Goal: Task Accomplishment & Management: Manage account settings

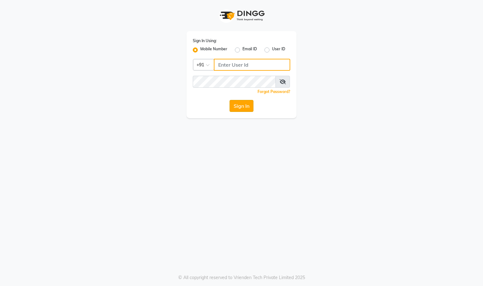
type input "9591570297"
click at [245, 105] on button "Sign In" at bounding box center [242, 106] width 24 height 12
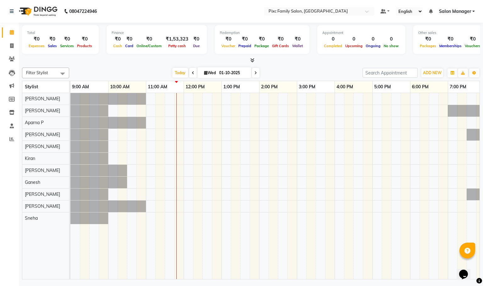
click at [10, 53] on li "Clients" at bounding box center [9, 60] width 19 height 14
click at [7, 43] on span at bounding box center [11, 45] width 11 height 7
select select "service"
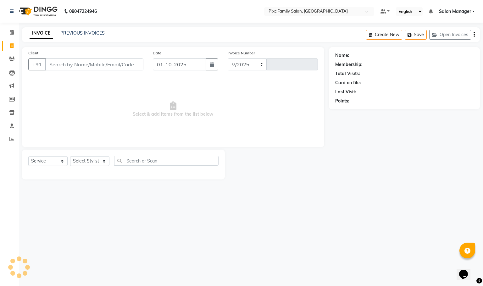
select select "3509"
type input "1942"
click at [8, 139] on span at bounding box center [11, 139] width 11 height 7
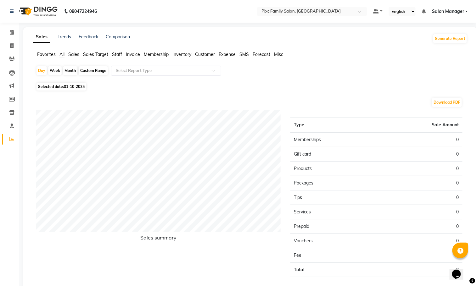
click at [33, 74] on div "Day Week Month Custom Range Select Report Type Selected date: 01-10-2025 Downlo…" at bounding box center [250, 182] width 434 height 232
click at [38, 75] on div "Day" at bounding box center [42, 70] width 10 height 9
select select "10"
select select "2025"
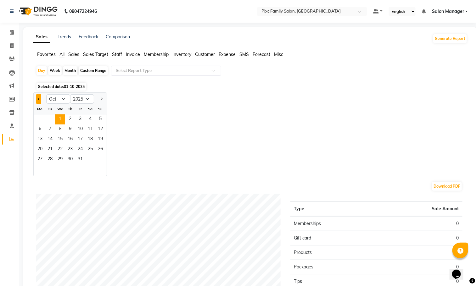
click at [37, 99] on button "Previous month" at bounding box center [38, 99] width 5 height 10
select select "9"
click at [48, 161] on span "30" at bounding box center [50, 160] width 10 height 10
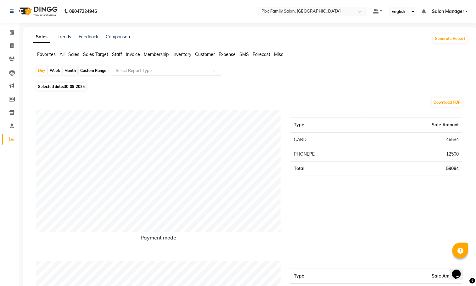
click at [199, 66] on div "Select Report Type" at bounding box center [166, 71] width 110 height 10
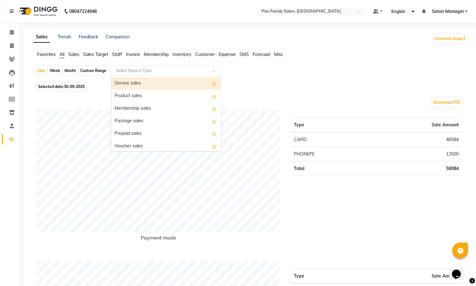
scroll to position [94, 0]
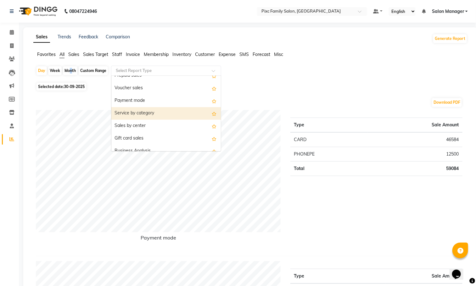
click at [69, 70] on div "Month" at bounding box center [70, 70] width 14 height 9
select select "9"
select select "2025"
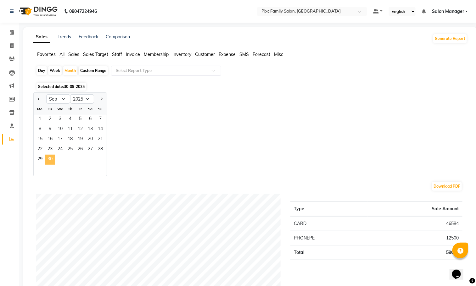
click at [50, 159] on span "30" at bounding box center [50, 160] width 10 height 10
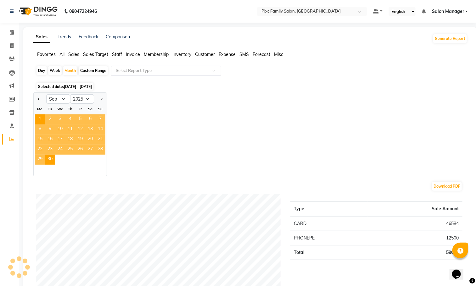
click at [161, 72] on input "text" at bounding box center [160, 71] width 91 height 6
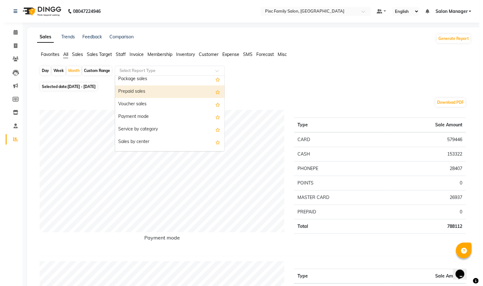
scroll to position [189, 0]
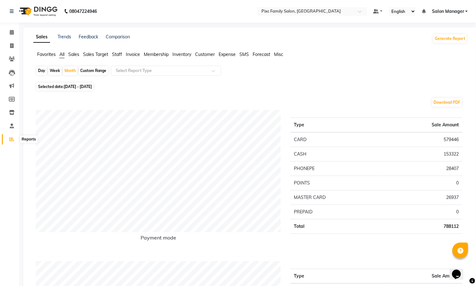
click at [13, 140] on icon at bounding box center [11, 139] width 5 height 5
click at [13, 33] on icon at bounding box center [12, 32] width 4 height 5
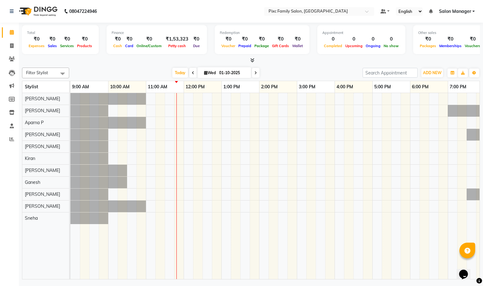
click at [190, 70] on span at bounding box center [193, 73] width 8 height 10
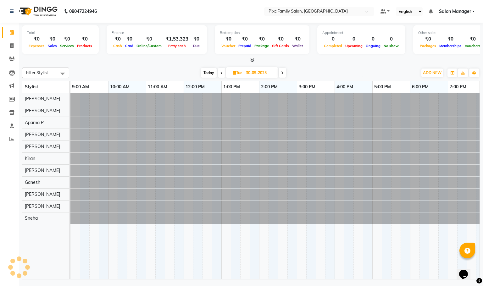
scroll to position [0, 44]
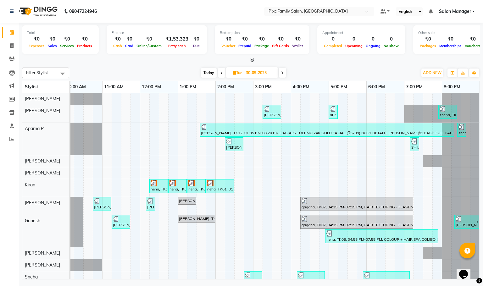
click at [222, 71] on icon at bounding box center [222, 73] width 3 height 4
type input "29-09-2025"
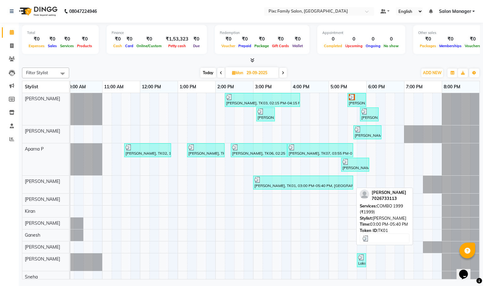
click at [297, 183] on div at bounding box center [304, 180] width 98 height 6
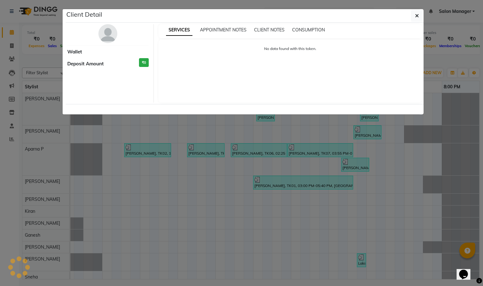
select select "3"
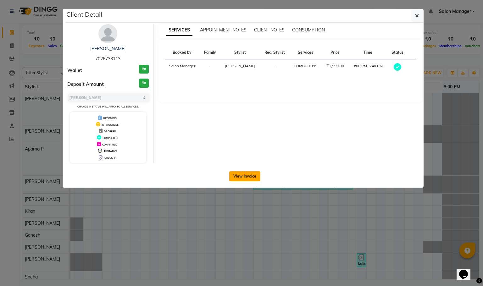
click at [244, 181] on button "View Invoice" at bounding box center [244, 177] width 31 height 10
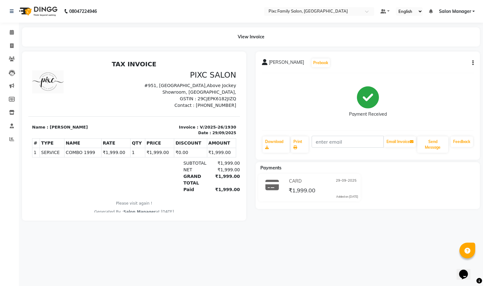
click at [473, 63] on icon "button" at bounding box center [473, 63] width 1 height 0
click at [464, 59] on div "Split Service Amount Edit Item Staff" at bounding box center [441, 62] width 51 height 21
click at [460, 59] on div "BHUVANA Prebook" at bounding box center [368, 63] width 212 height 10
click at [473, 65] on button "button" at bounding box center [472, 63] width 4 height 7
click at [456, 59] on div "Split Service Amount" at bounding box center [441, 59] width 43 height 8
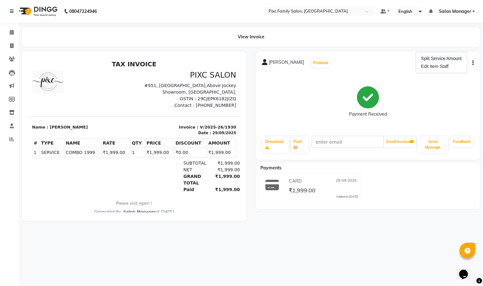
select select "52979"
select select "39023"
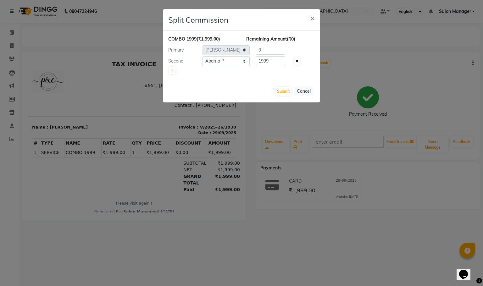
click at [298, 61] on icon at bounding box center [297, 61] width 3 height 4
type input "1999"
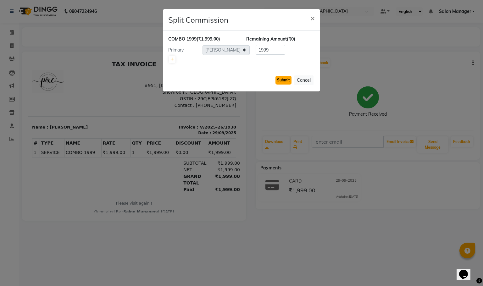
click at [283, 77] on button "Submit" at bounding box center [284, 80] width 16 height 9
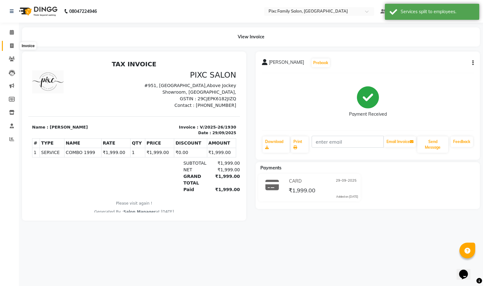
click at [14, 43] on span at bounding box center [11, 45] width 11 height 7
select select "3509"
select select "service"
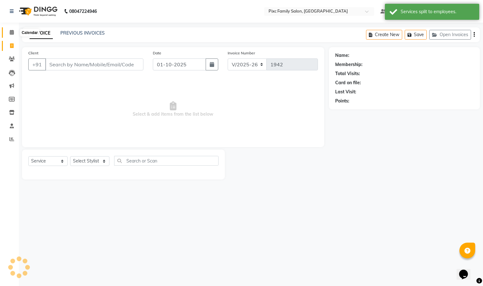
click at [10, 33] on icon at bounding box center [12, 32] width 4 height 5
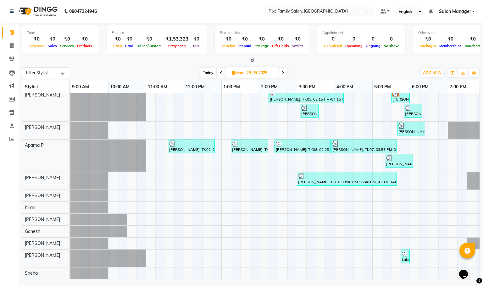
scroll to position [0, 44]
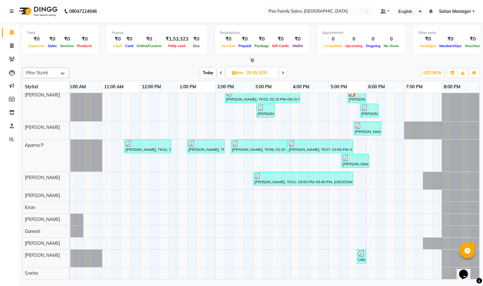
drag, startPoint x: 391, startPoint y: 277, endPoint x: 17, endPoint y: 6, distance: 462.5
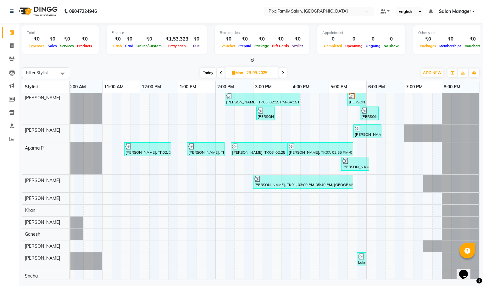
scroll to position [0, 0]
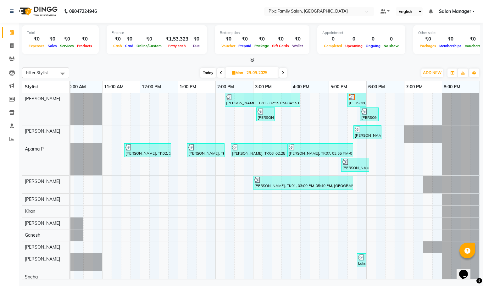
click at [281, 75] on span at bounding box center [283, 73] width 8 height 10
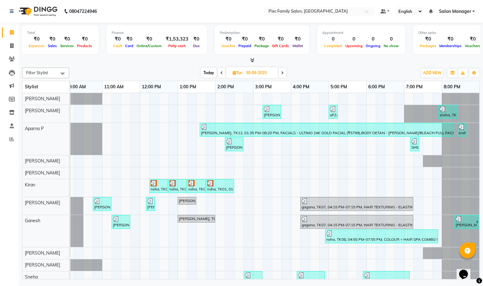
click at [206, 73] on span "Today" at bounding box center [209, 73] width 16 height 10
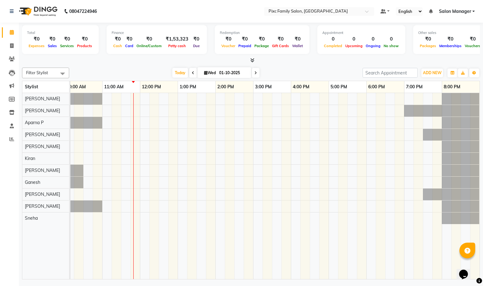
click at [258, 73] on span at bounding box center [256, 73] width 8 height 10
type input "02-10-2025"
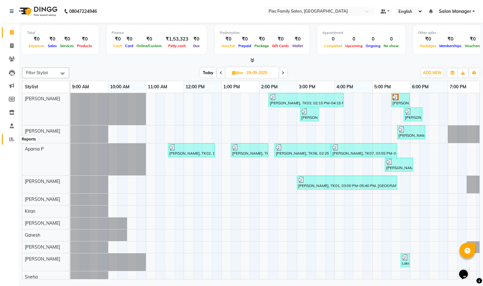
click at [9, 140] on icon at bounding box center [11, 139] width 5 height 5
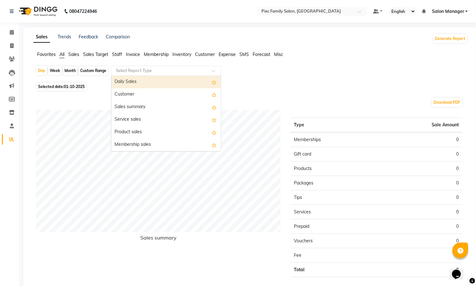
click at [129, 71] on input "text" at bounding box center [160, 71] width 91 height 6
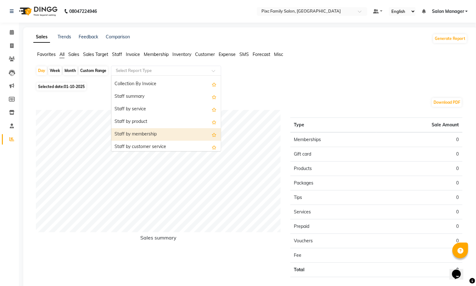
scroll to position [189, 0]
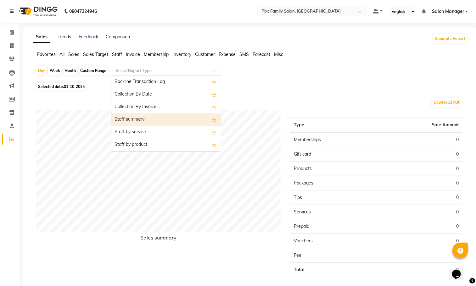
click at [146, 120] on div "Staff summary" at bounding box center [166, 120] width 110 height 13
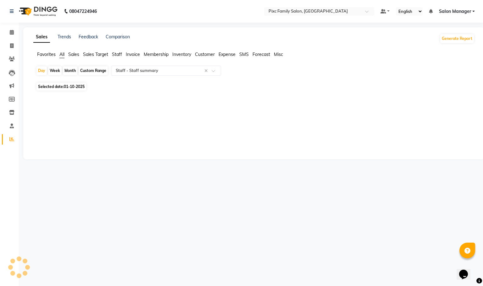
click at [76, 70] on div "Month" at bounding box center [70, 70] width 14 height 9
select select "10"
select select "2025"
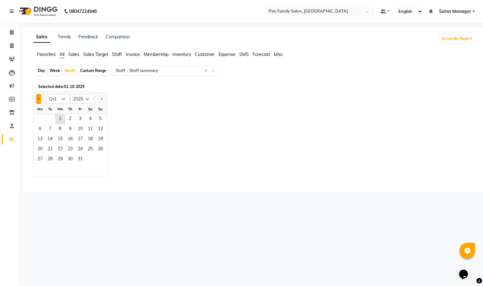
click at [37, 95] on button "Previous month" at bounding box center [38, 99] width 5 height 10
select select "9"
click at [52, 161] on span "30" at bounding box center [50, 160] width 10 height 10
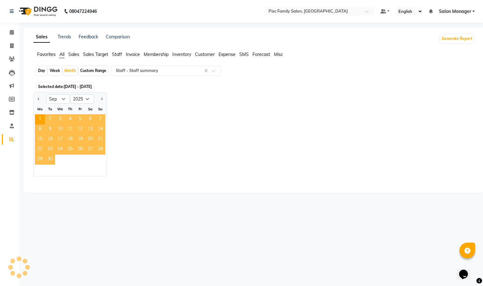
select select "full_report"
select select "csv"
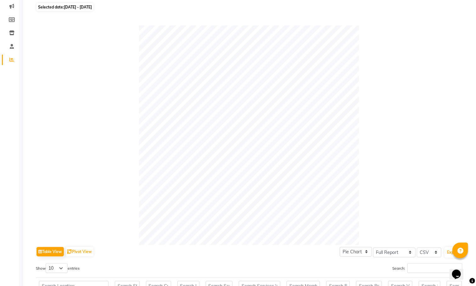
scroll to position [0, 0]
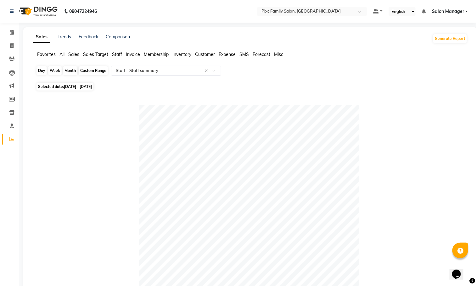
click at [65, 69] on div "Month" at bounding box center [70, 70] width 14 height 9
select select "9"
select select "2025"
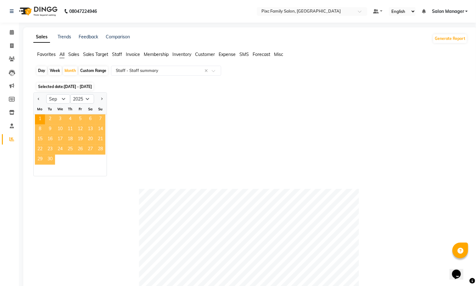
click at [48, 162] on span "30" at bounding box center [50, 160] width 10 height 10
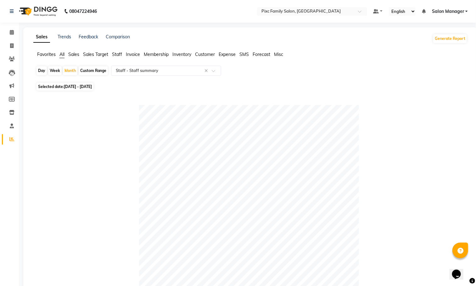
click at [42, 78] on div "Day Week Month Custom Range Select Report Type × Staff - Staff summary ×" at bounding box center [250, 73] width 429 height 15
click at [41, 74] on div "Day" at bounding box center [42, 70] width 10 height 9
select select "9"
select select "2025"
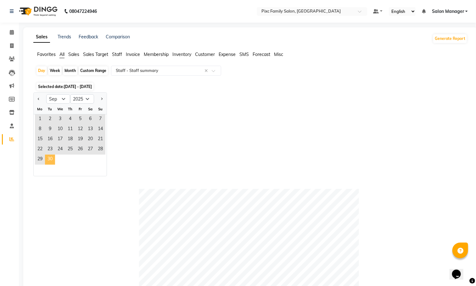
click at [47, 157] on span "30" at bounding box center [50, 160] width 10 height 10
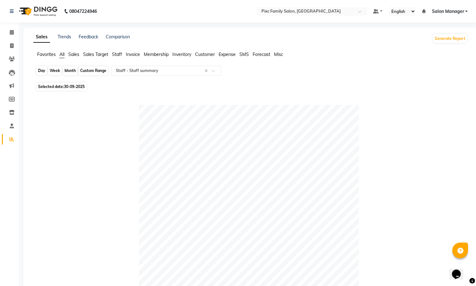
click at [41, 71] on div "Day" at bounding box center [42, 70] width 10 height 9
select select "9"
select select "2025"
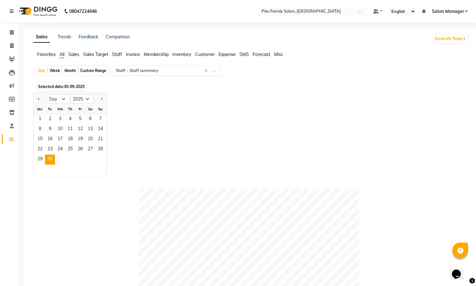
click at [131, 71] on input "text" at bounding box center [160, 71] width 91 height 6
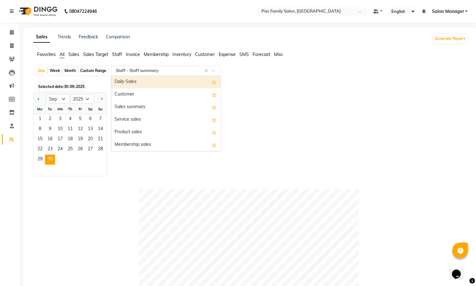
click at [140, 83] on div "Daily Sales" at bounding box center [166, 82] width 110 height 13
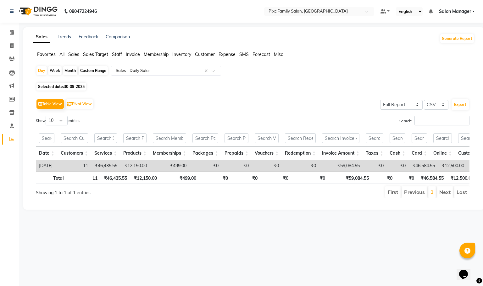
drag, startPoint x: 320, startPoint y: 207, endPoint x: 331, endPoint y: 208, distance: 11.0
click at [331, 199] on div "Show 10 25 50 100 entries Search: Date Customers Services Products Memberships …" at bounding box center [253, 157] width 434 height 83
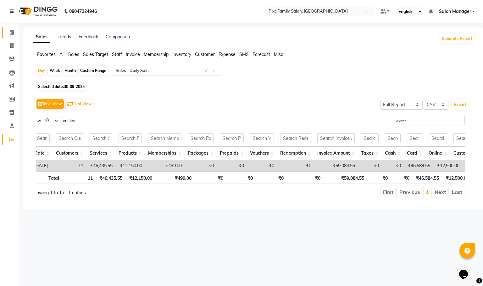
click at [9, 28] on link "Calendar" at bounding box center [9, 32] width 15 height 10
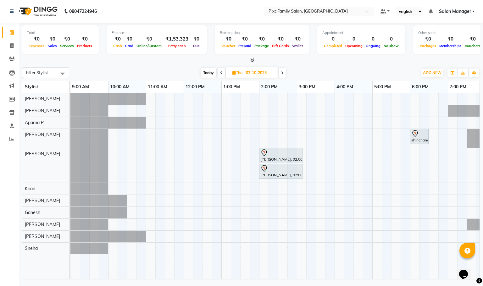
click at [222, 73] on icon at bounding box center [221, 73] width 3 height 4
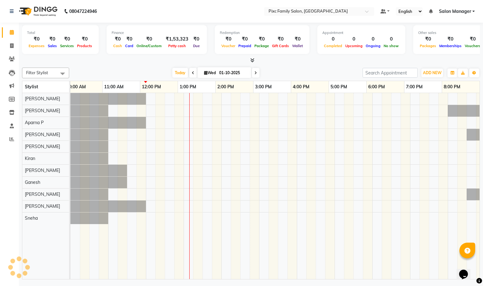
scroll to position [0, 44]
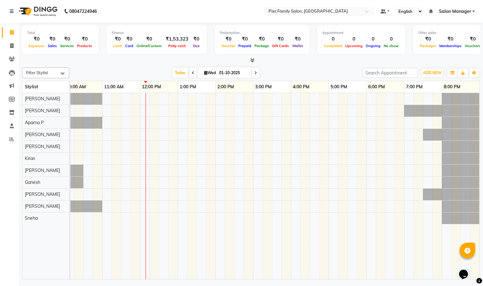
click at [192, 72] on icon at bounding box center [193, 73] width 3 height 4
type input "30-09-2025"
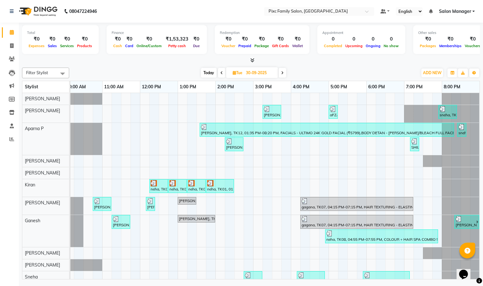
scroll to position [0, 51]
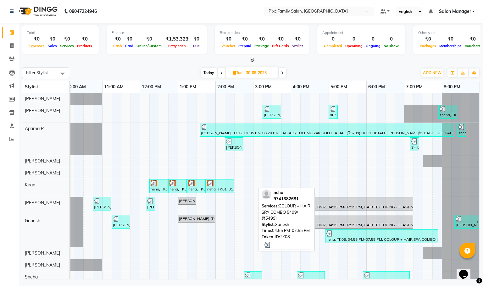
click at [342, 236] on div at bounding box center [382, 234] width 110 height 6
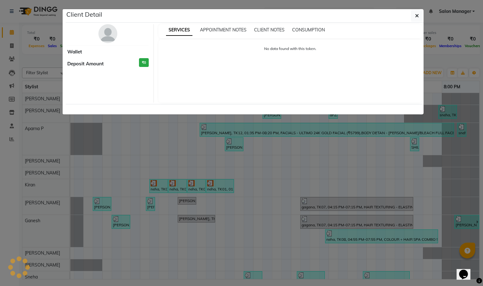
select select "3"
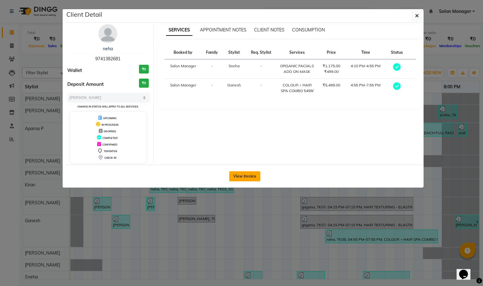
click at [253, 177] on button "View Invoice" at bounding box center [244, 177] width 31 height 10
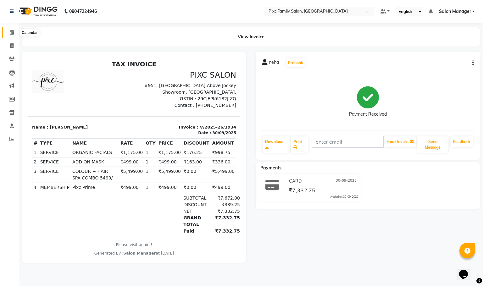
click at [13, 30] on icon at bounding box center [12, 32] width 4 height 5
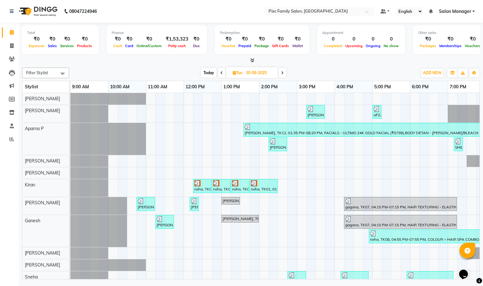
click at [387, 271] on div "Nayana, TK06, 03:15 PM-03:45 PM, HAIRCUT AND STYLE - HAIRCUT BY EXPERT (₹950) a…" at bounding box center [296, 191] width 453 height 196
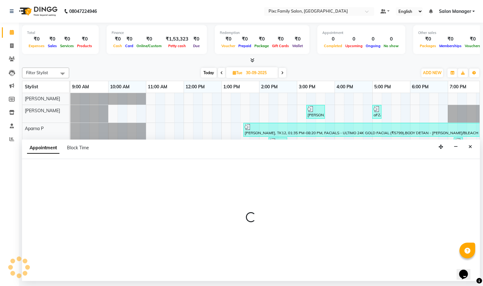
select select "90556"
select select "1035"
select select "tentative"
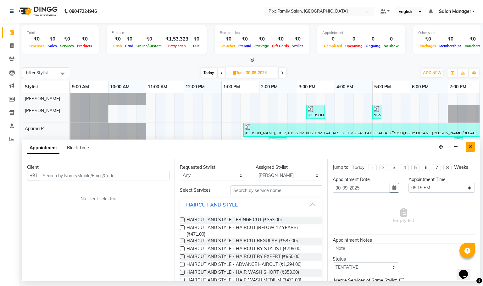
click at [469, 149] on icon "Close" at bounding box center [470, 147] width 3 height 4
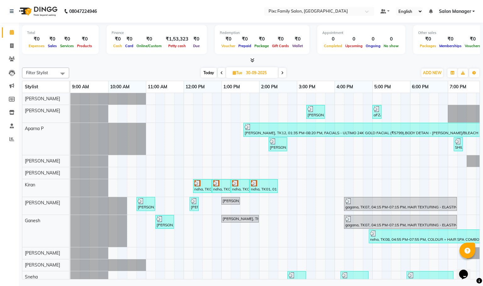
scroll to position [0, 44]
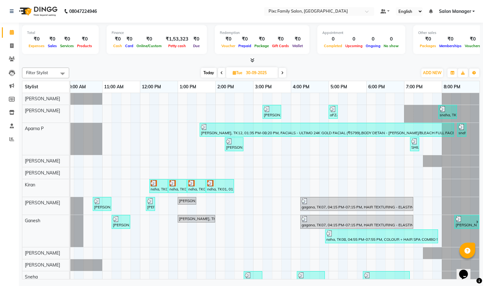
drag, startPoint x: 414, startPoint y: 274, endPoint x: 1, endPoint y: 8, distance: 491.1
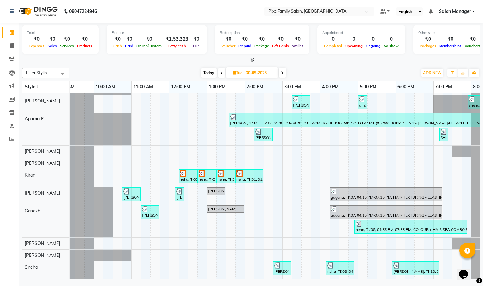
scroll to position [0, 1]
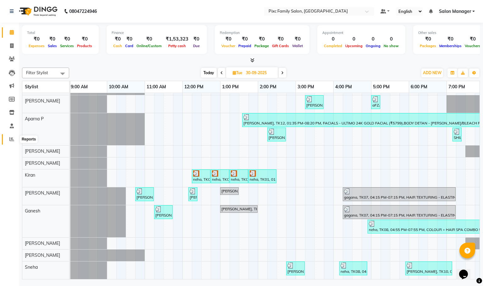
click at [11, 139] on icon at bounding box center [11, 139] width 5 height 5
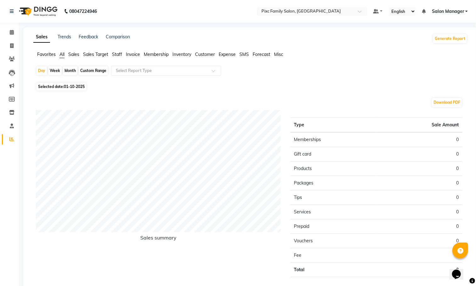
click at [77, 87] on span "01-10-2025" at bounding box center [74, 86] width 21 height 5
select select "10"
select select "2025"
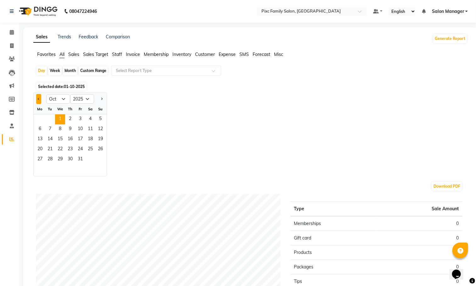
click at [40, 99] on span "Previous month" at bounding box center [39, 99] width 2 height 2
select select "9"
click at [49, 157] on span "30" at bounding box center [50, 160] width 10 height 10
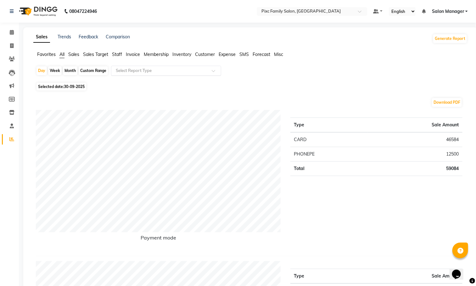
click at [135, 70] on input "text" at bounding box center [160, 71] width 91 height 6
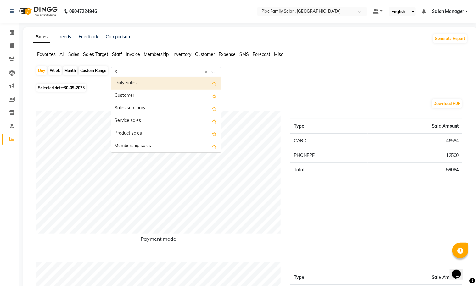
type input "ST"
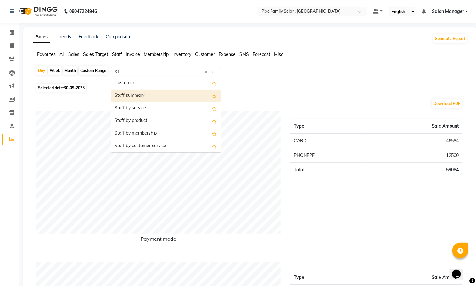
click at [129, 94] on div "Staff summary" at bounding box center [166, 96] width 110 height 13
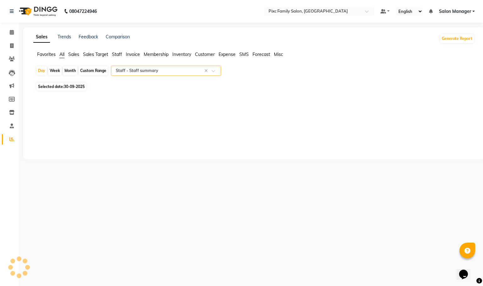
select select "full_report"
select select "csv"
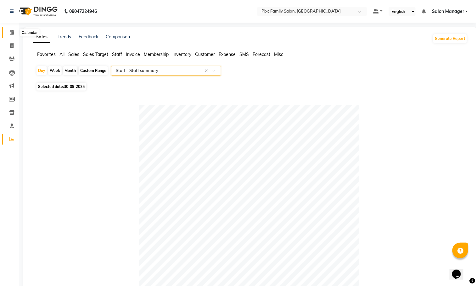
click at [12, 31] on icon at bounding box center [12, 32] width 4 height 5
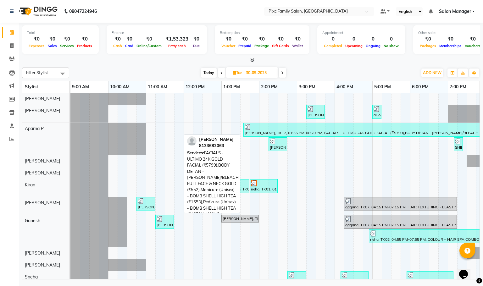
click at [458, 136] on div "Manjula, TK12, 01:35 PM-08:20 PM, FACIALS - ULTIMO 24K GOLD FACIAL (₹5799),BODY…" at bounding box center [370, 130] width 253 height 12
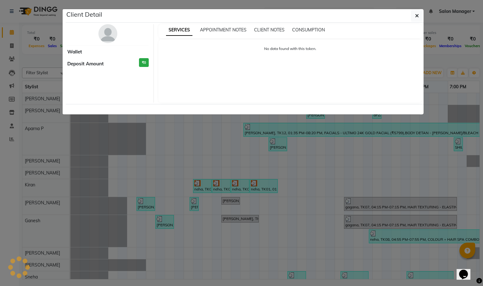
select select "3"
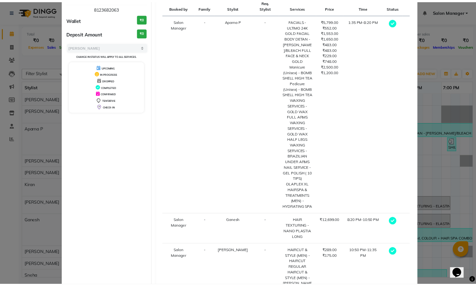
scroll to position [86, 0]
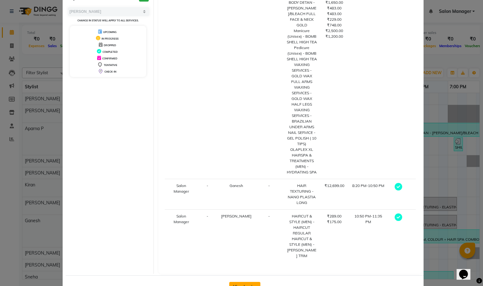
click at [245, 282] on button "View Invoice" at bounding box center [244, 287] width 31 height 10
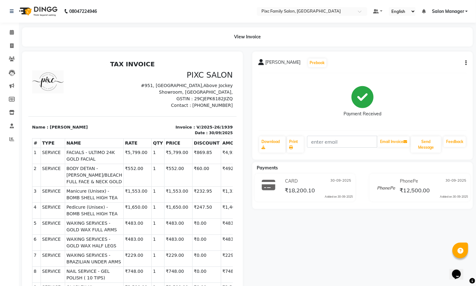
click at [466, 63] on icon "button" at bounding box center [465, 63] width 1 height 0
click at [436, 59] on div "Split Service Amount" at bounding box center [434, 59] width 43 height 8
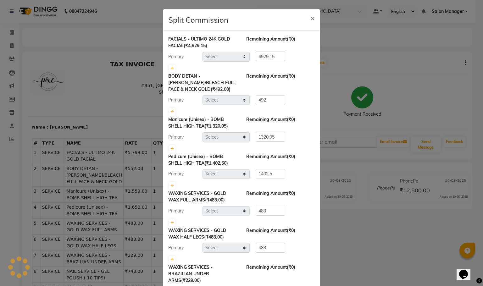
select select "39023"
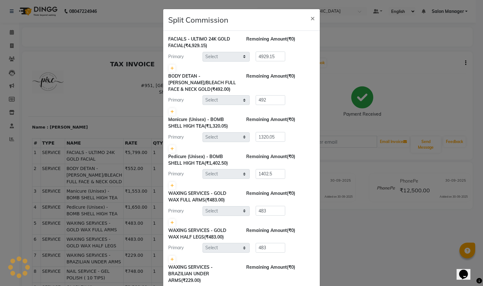
select select "39023"
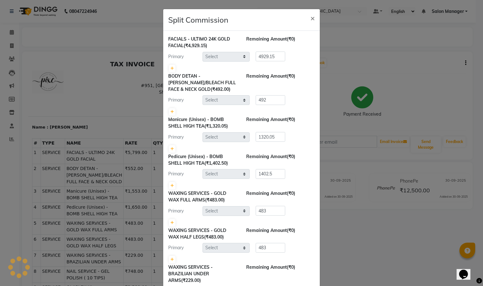
select select "66551"
select select "66498"
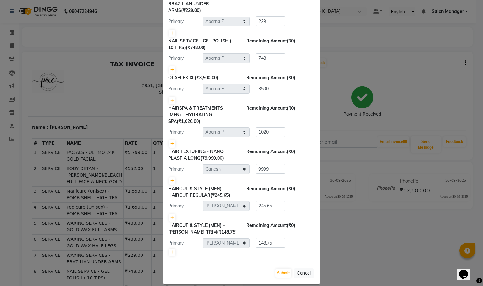
scroll to position [223, 0]
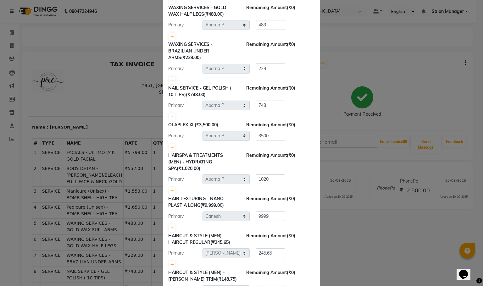
click at [85, 76] on ngb-modal-window "Split Commission × FACIALS - ULTIMO 24K GOLD FACIAL (₹4,929.15) Remaining Amoun…" at bounding box center [241, 143] width 483 height 286
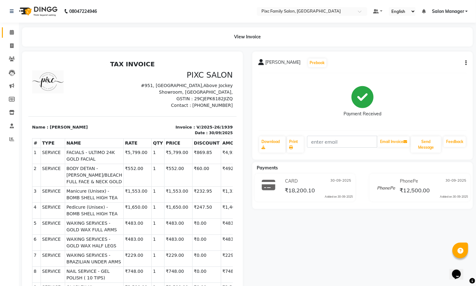
click at [10, 28] on link "Calendar" at bounding box center [9, 32] width 15 height 10
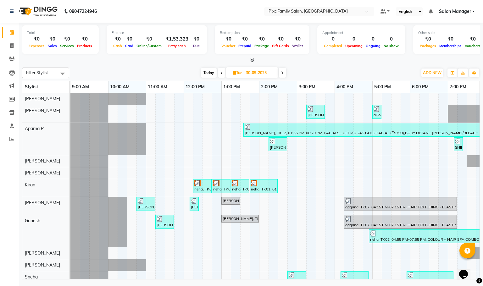
click at [280, 76] on span at bounding box center [283, 73] width 8 height 10
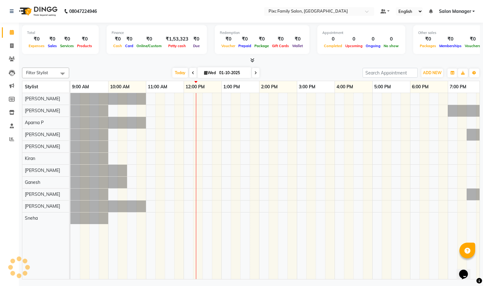
scroll to position [0, 44]
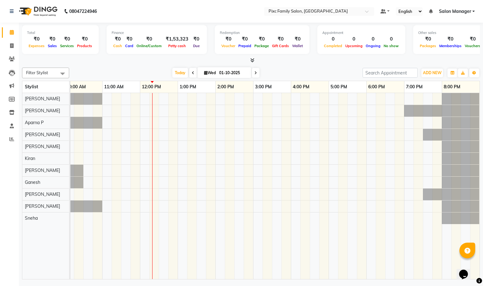
click at [255, 75] on icon at bounding box center [256, 73] width 3 height 4
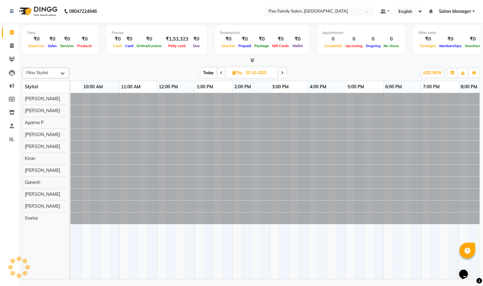
click at [254, 75] on input "02-10-2025" at bounding box center [259, 72] width 31 height 9
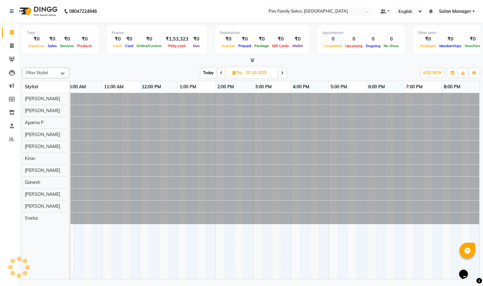
click at [254, 75] on input "02-10-2025" at bounding box center [259, 72] width 31 height 9
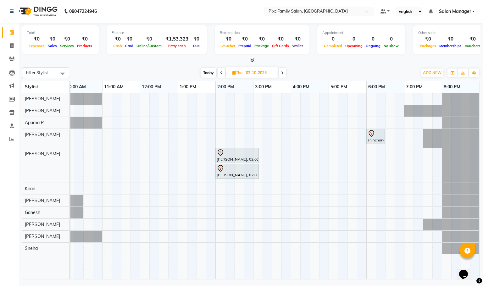
click at [287, 76] on div "Today Thu 02-10-2025" at bounding box center [243, 72] width 87 height 9
click at [285, 73] on span at bounding box center [283, 73] width 8 height 10
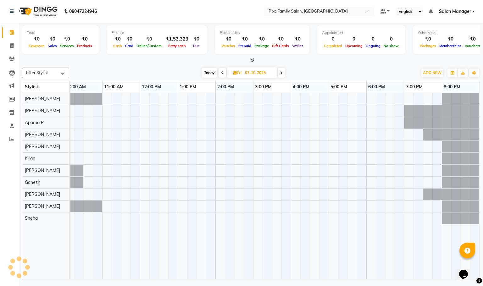
click at [285, 73] on div "Today Fri 03-10-2025" at bounding box center [243, 72] width 85 height 9
click at [282, 73] on icon at bounding box center [281, 73] width 3 height 4
type input "04-10-2025"
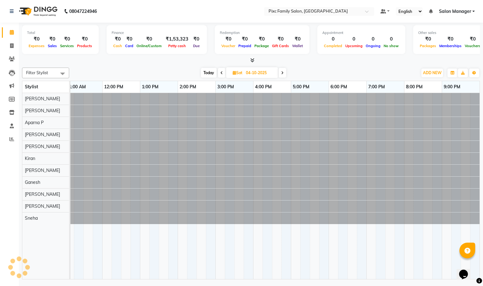
scroll to position [0, 119]
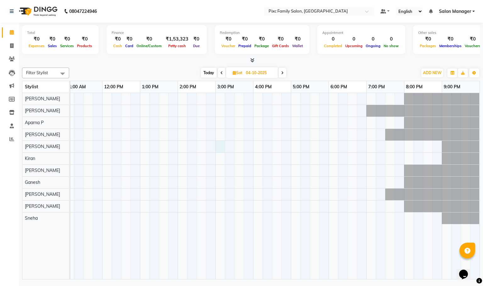
click at [222, 149] on div at bounding box center [215, 186] width 529 height 186
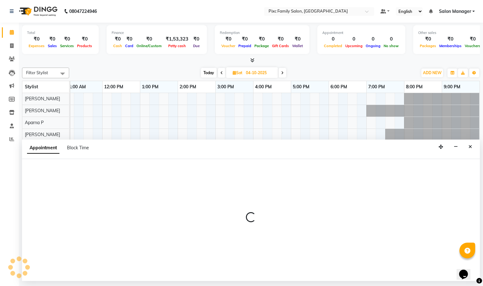
select select "64028"
select select "tentative"
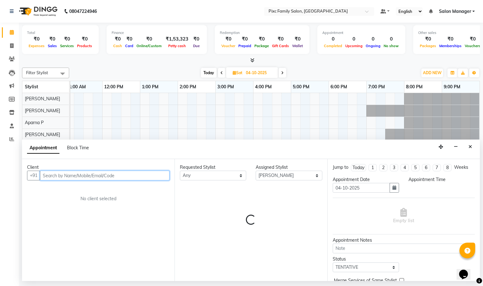
select select "900"
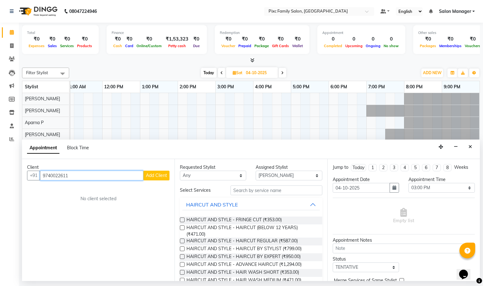
type input "9740022611"
click at [159, 179] on button "Add Client" at bounding box center [157, 176] width 26 height 10
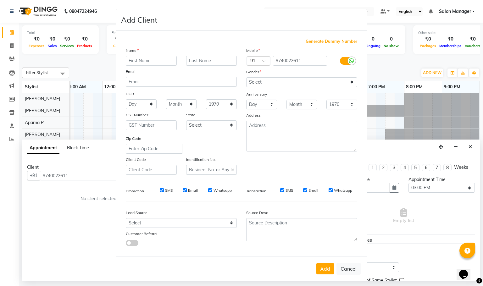
click at [144, 63] on input "text" at bounding box center [151, 61] width 51 height 10
type input "v"
type input "Vijaya"
drag, startPoint x: 258, startPoint y: 82, endPoint x: 256, endPoint y: 86, distance: 4.1
click at [258, 82] on select "Select Male Female Other Prefer Not To Say" at bounding box center [301, 82] width 111 height 10
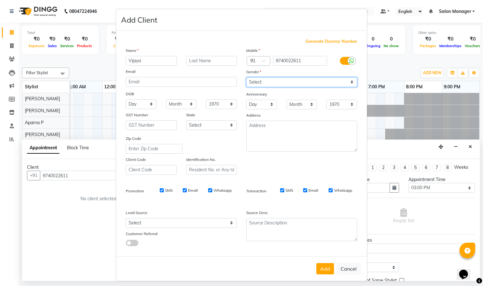
select select "female"
click at [246, 77] on select "Select Male Female Other Prefer Not To Say" at bounding box center [301, 82] width 111 height 10
click at [318, 269] on button "Add" at bounding box center [326, 268] width 18 height 11
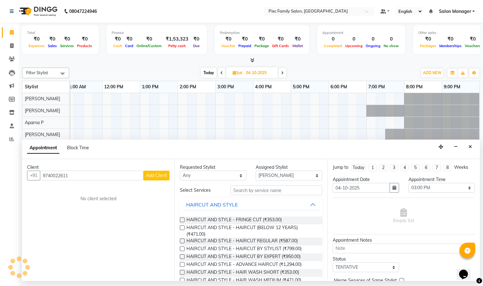
select select
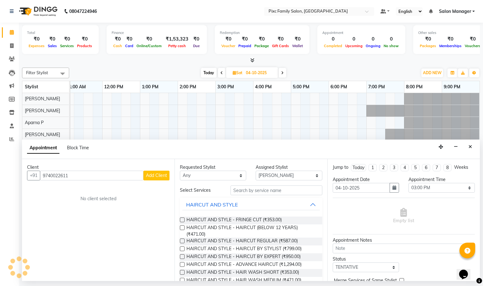
select select
checkbox input "false"
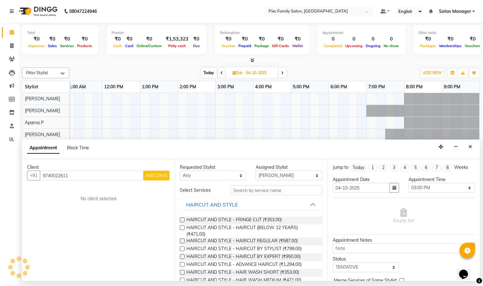
checkbox input "false"
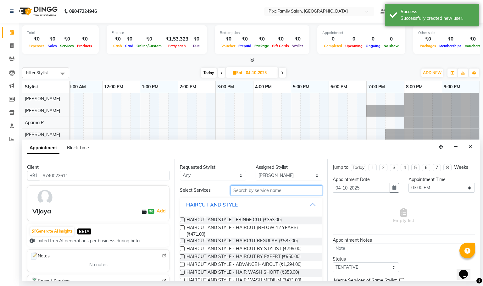
click at [297, 190] on input "text" at bounding box center [277, 191] width 92 height 10
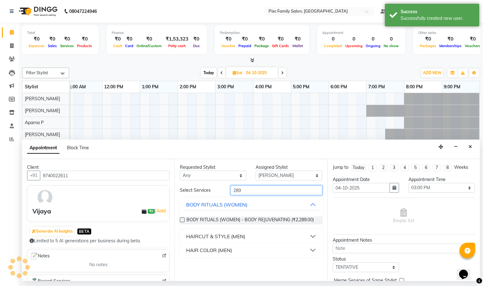
type input "289"
click at [187, 235] on div "HAIRCUT & STYLE (MEN)" at bounding box center [215, 237] width 59 height 8
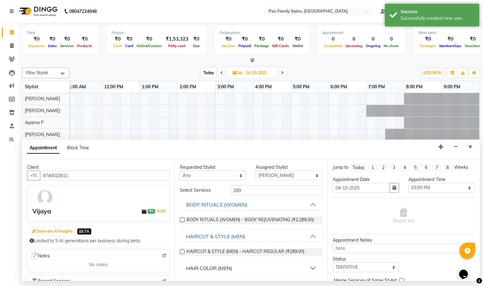
click at [183, 253] on label at bounding box center [182, 252] width 5 height 5
click at [183, 253] on input "checkbox" at bounding box center [182, 253] width 4 height 4
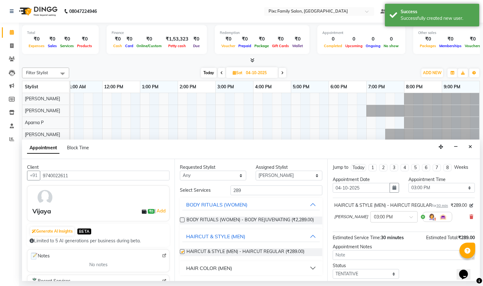
checkbox input "false"
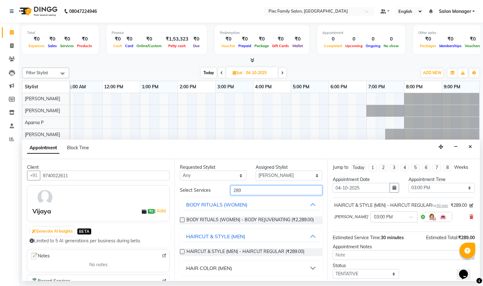
click at [271, 193] on input "289" at bounding box center [277, 191] width 92 height 10
type input "2"
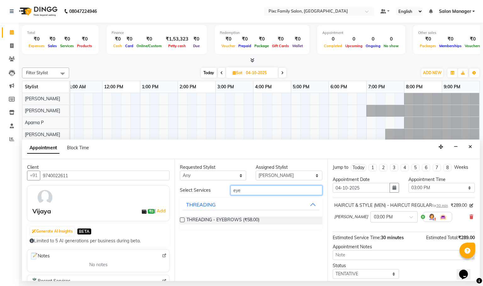
type input "eye"
click at [184, 220] on label at bounding box center [182, 220] width 5 height 5
click at [184, 220] on input "checkbox" at bounding box center [182, 221] width 4 height 4
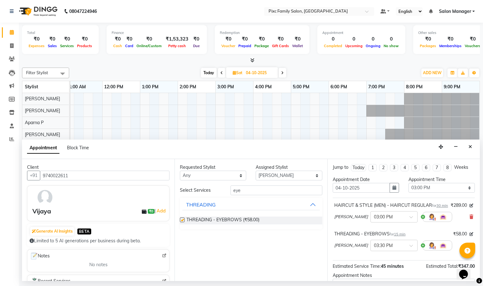
checkbox input "false"
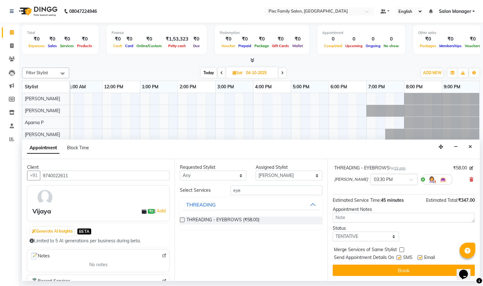
click at [380, 283] on div "08047224946 Select Location × Pixc Family Salon, Vidyaranyapura Default Panel M…" at bounding box center [241, 143] width 483 height 286
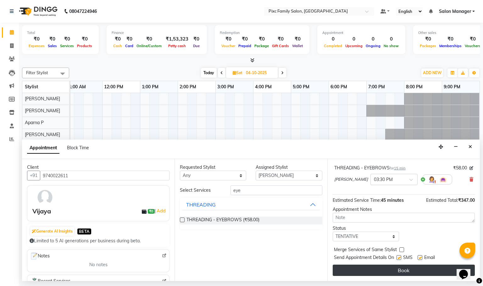
click at [377, 273] on button "Book" at bounding box center [404, 270] width 142 height 11
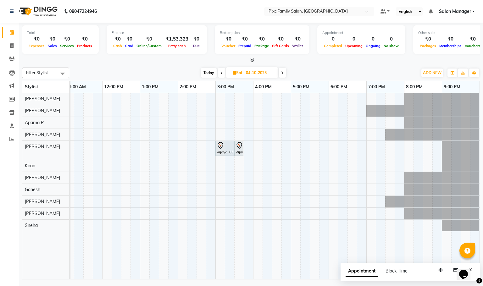
click at [205, 72] on span "Today" at bounding box center [209, 73] width 16 height 10
type input "01-10-2025"
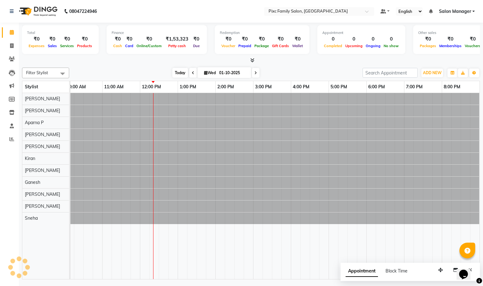
scroll to position [0, 44]
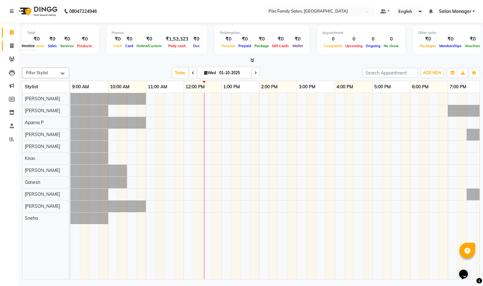
click at [9, 46] on span at bounding box center [11, 45] width 11 height 7
select select "service"
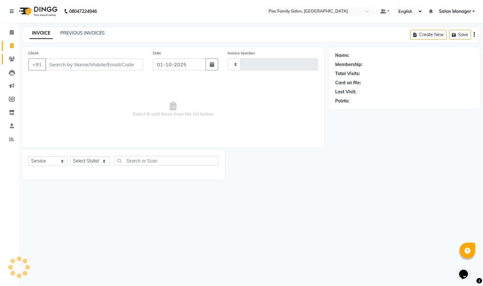
type input "1942"
select select "3509"
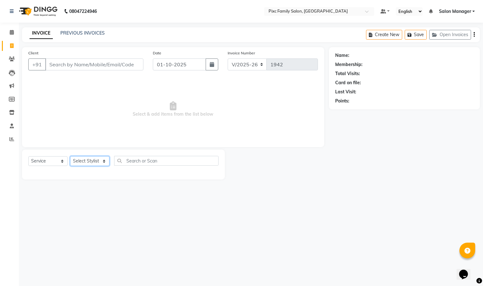
click at [104, 161] on select "Select Stylist Abid Haidar Aiswarya Babu Akil Khan Aparna P Ganesh Jagadeesh Ki…" at bounding box center [89, 161] width 39 height 10
select select "52979"
click at [70, 157] on select "Select Stylist Abid Haidar Aiswarya Babu Akil Khan Aparna P Ganesh Jagadeesh Ki…" at bounding box center [89, 161] width 39 height 10
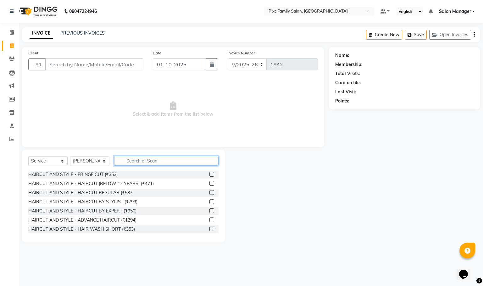
click at [203, 162] on input "text" at bounding box center [166, 161] width 104 height 10
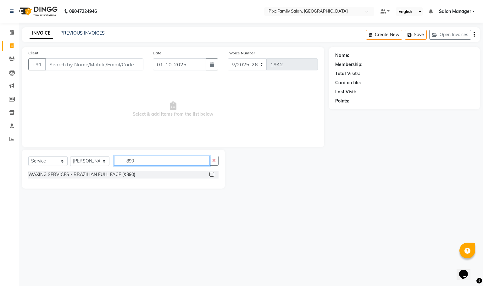
type input "890"
click at [211, 175] on label at bounding box center [212, 174] width 5 height 5
click at [211, 175] on input "checkbox" at bounding box center [212, 175] width 4 height 4
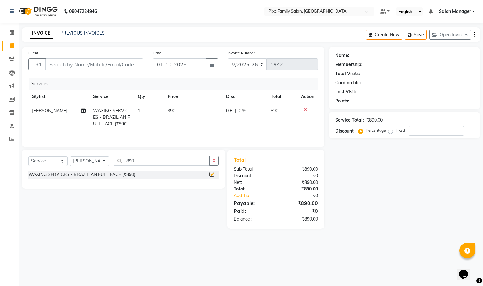
checkbox input "false"
click at [215, 158] on div "Select Service Product Membership Package Voucher Prepaid Gift Card Select Styl…" at bounding box center [123, 169] width 203 height 39
click at [212, 161] on icon "button" at bounding box center [213, 161] width 3 height 4
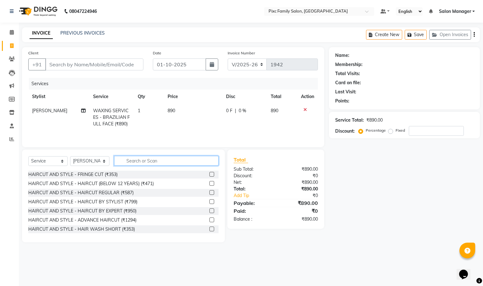
click at [200, 163] on input "text" at bounding box center [166, 161] width 104 height 10
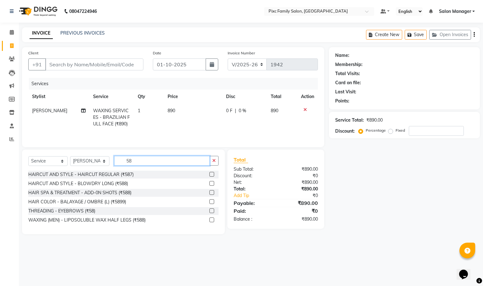
type input "58"
click at [211, 212] on label at bounding box center [212, 211] width 5 height 5
click at [211, 212] on input "checkbox" at bounding box center [212, 211] width 4 height 4
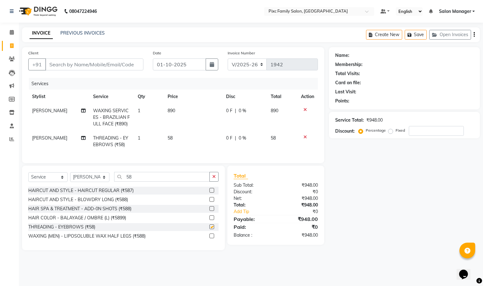
checkbox input "false"
click at [214, 179] on icon "button" at bounding box center [213, 177] width 3 height 4
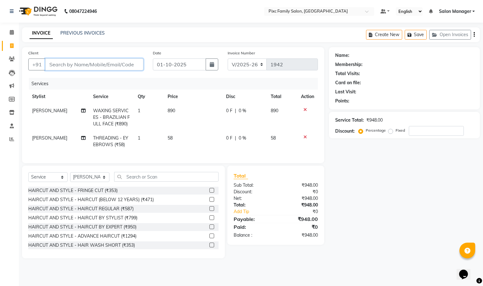
click at [118, 64] on input "Client" at bounding box center [94, 65] width 98 height 12
type input "9"
type input "0"
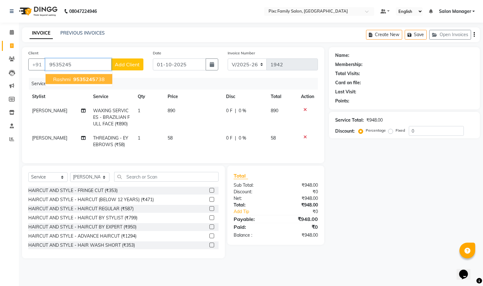
click at [93, 83] on button "Rashmi 9535245 738" at bounding box center [79, 79] width 67 height 10
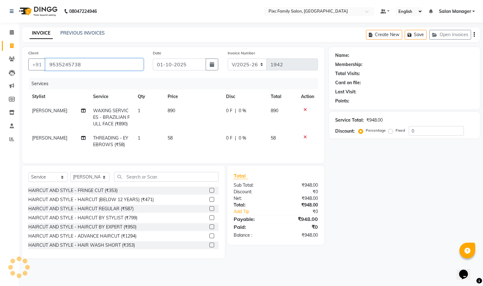
type input "9535245738"
select select "1: Object"
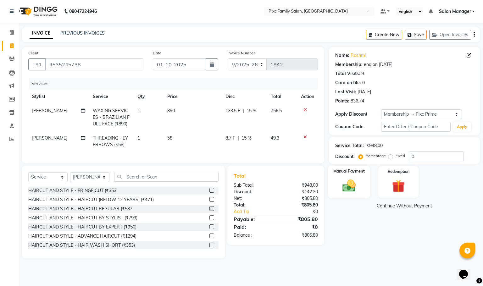
click at [334, 186] on div "Manual Payment" at bounding box center [349, 182] width 42 height 33
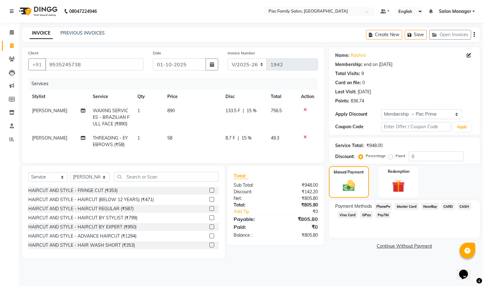
click at [450, 209] on span "CARD" at bounding box center [449, 206] width 14 height 7
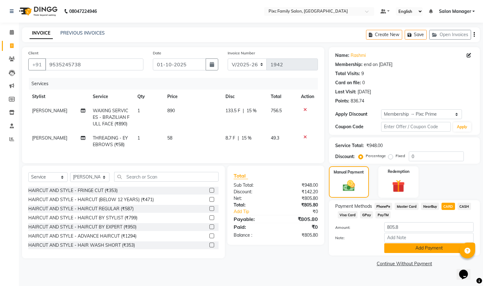
click at [437, 249] on button "Add Payment" at bounding box center [429, 249] width 89 height 10
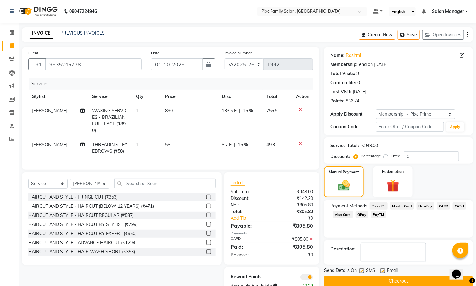
click at [420, 284] on button "Checkout" at bounding box center [398, 282] width 149 height 10
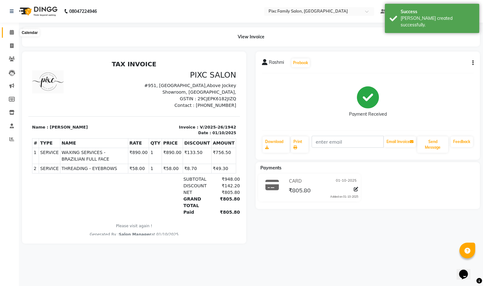
click at [14, 31] on span at bounding box center [11, 32] width 11 height 7
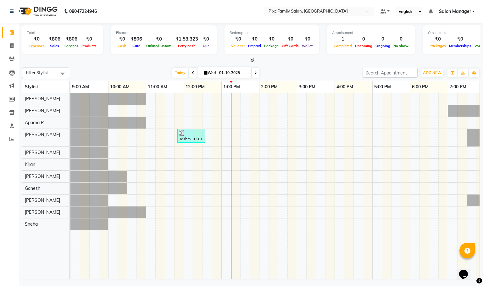
click at [416, 56] on div "Total ₹0 Expenses ₹806 Sales ₹806 Services ₹0 Products Finance ₹0 Cash ₹806 Car…" at bounding box center [251, 43] width 458 height 41
click at [10, 142] on span at bounding box center [11, 139] width 11 height 7
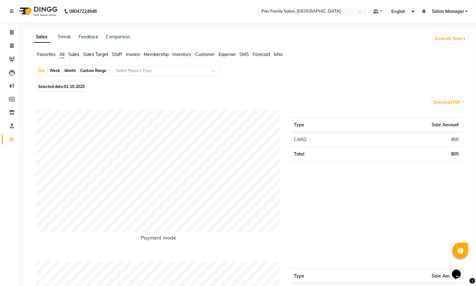
click at [121, 55] on span "Staff" at bounding box center [117, 55] width 10 height 6
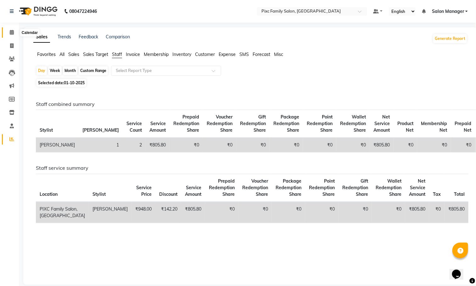
click at [13, 29] on span at bounding box center [11, 32] width 11 height 7
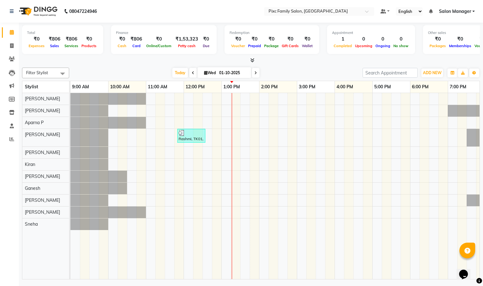
click at [189, 72] on span at bounding box center [193, 73] width 8 height 10
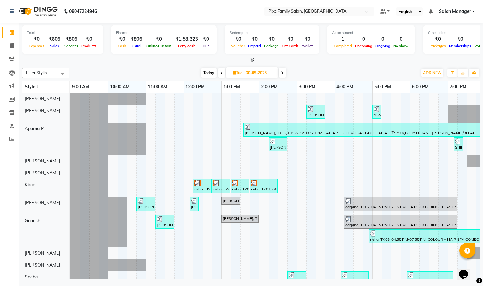
scroll to position [0, 44]
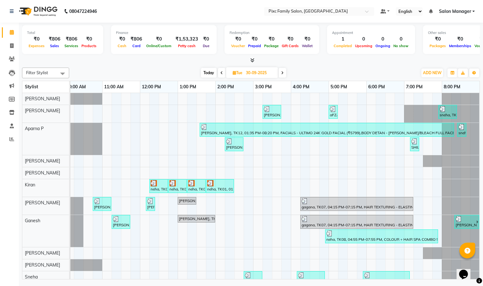
click at [279, 74] on span at bounding box center [283, 73] width 8 height 10
type input "01-10-2025"
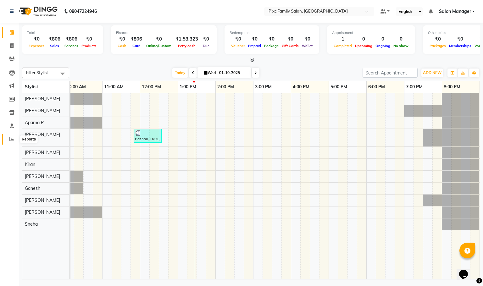
click at [9, 137] on icon at bounding box center [11, 139] width 5 height 5
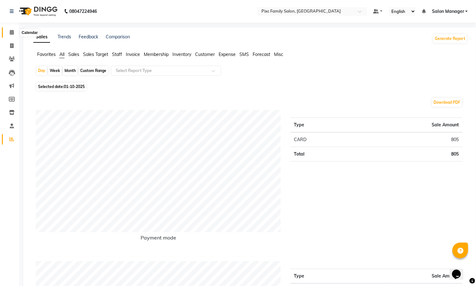
click at [7, 33] on span at bounding box center [11, 32] width 11 height 7
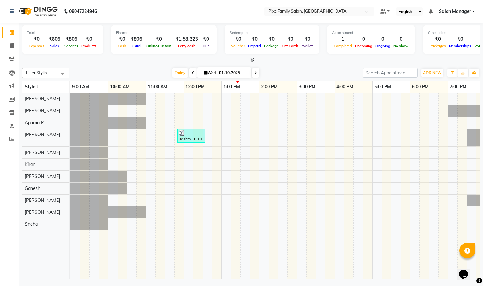
click at [189, 74] on span at bounding box center [193, 73] width 8 height 10
type input "30-09-2025"
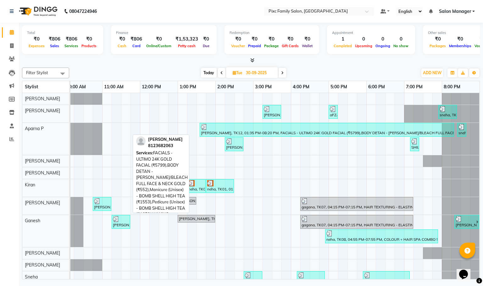
click at [309, 132] on div "Manjula, TK12, 01:35 PM-08:20 PM, FACIALS - ULTIMO 24K GOLD FACIAL (₹5799),BODY…" at bounding box center [326, 130] width 253 height 12
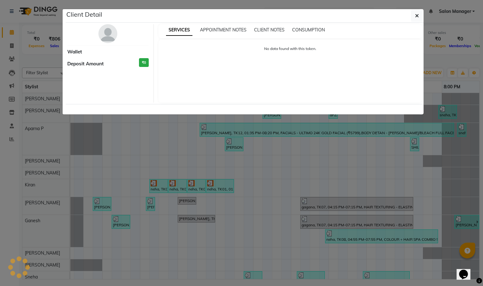
select select "3"
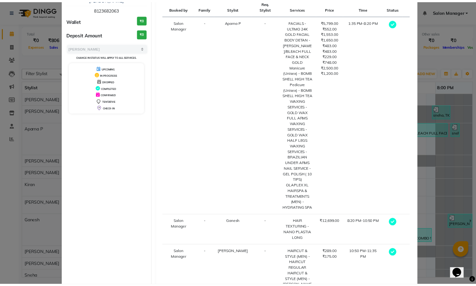
scroll to position [86, 0]
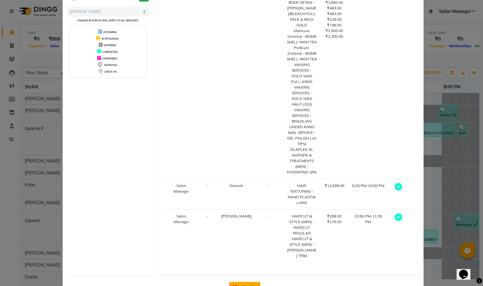
click at [247, 282] on button "View Invoice" at bounding box center [244, 287] width 31 height 10
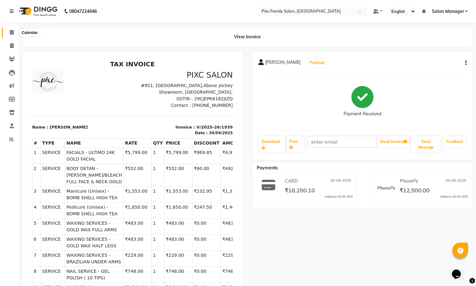
click at [13, 31] on icon at bounding box center [12, 32] width 4 height 5
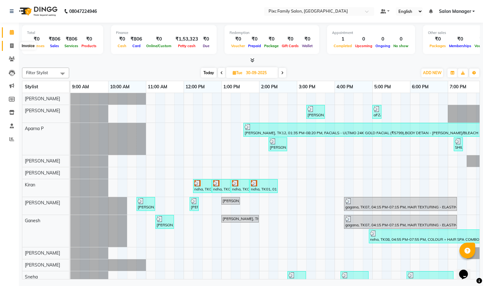
click at [13, 48] on icon at bounding box center [11, 45] width 3 height 5
select select "service"
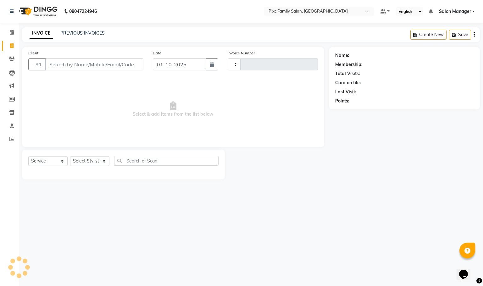
type input "1943"
select select "3509"
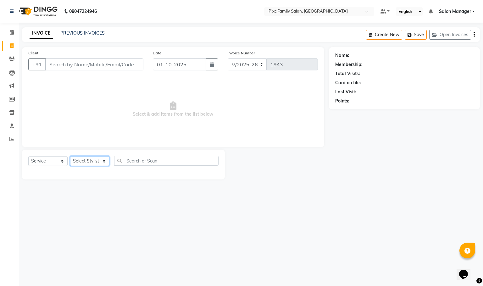
click at [95, 161] on select "Select Stylist Abid Haidar Aiswarya Babu Akil Khan Aparna P Ganesh Jagadeesh Ki…" at bounding box center [89, 161] width 39 height 10
select select "90556"
click at [70, 157] on select "Select Stylist Abid Haidar Aiswarya Babu Akil Khan Aparna P Ganesh Jagadeesh Ki…" at bounding box center [89, 161] width 39 height 10
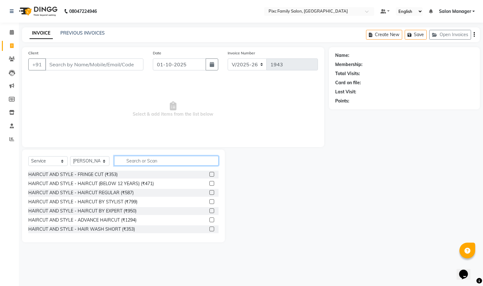
click at [172, 157] on input "text" at bounding box center [166, 161] width 104 height 10
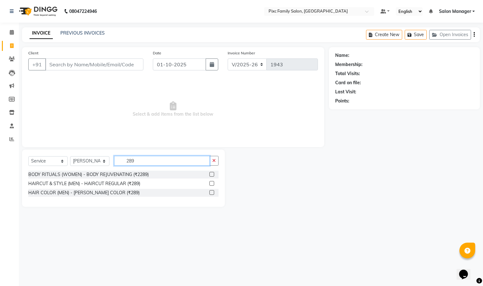
type input "289"
click at [212, 185] on label at bounding box center [212, 183] width 5 height 5
click at [212, 185] on input "checkbox" at bounding box center [212, 184] width 4 height 4
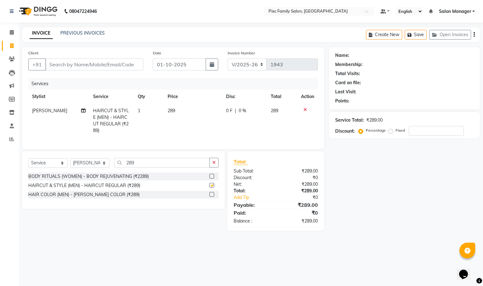
checkbox input "false"
click at [216, 168] on button "button" at bounding box center [214, 163] width 9 height 10
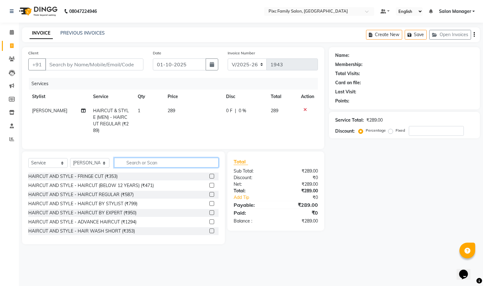
click at [184, 168] on input "text" at bounding box center [166, 163] width 104 height 10
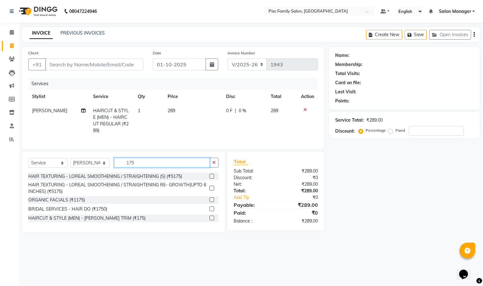
type input "175"
click at [210, 221] on label at bounding box center [212, 218] width 5 height 5
click at [210, 221] on input "checkbox" at bounding box center [212, 219] width 4 height 4
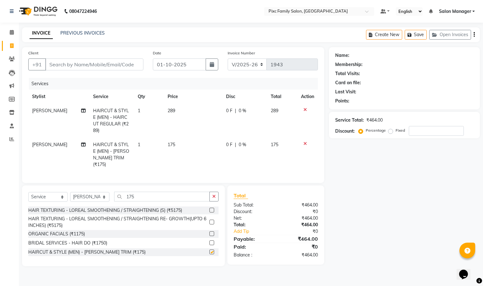
checkbox input "false"
click at [129, 61] on input "Client" at bounding box center [94, 65] width 98 height 12
type input "6"
type input "0"
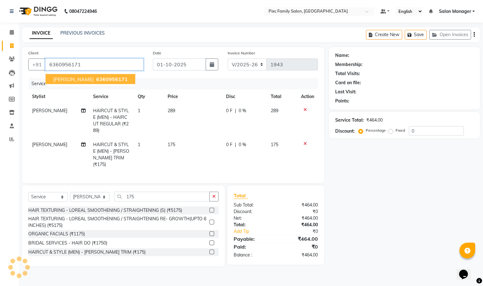
type input "6360956171"
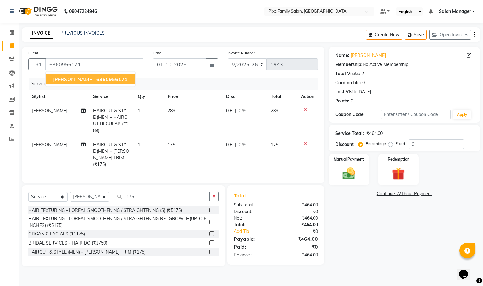
click at [101, 79] on span "6360956171" at bounding box center [111, 79] width 31 height 6
click at [361, 179] on div "Manual Payment" at bounding box center [349, 170] width 42 height 33
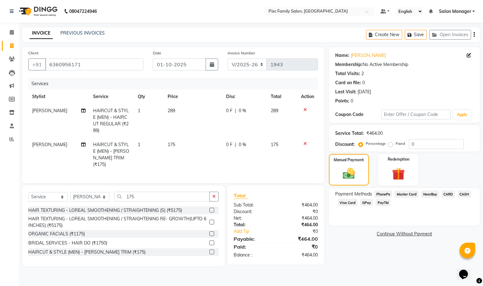
click at [446, 193] on span "CARD" at bounding box center [449, 194] width 14 height 7
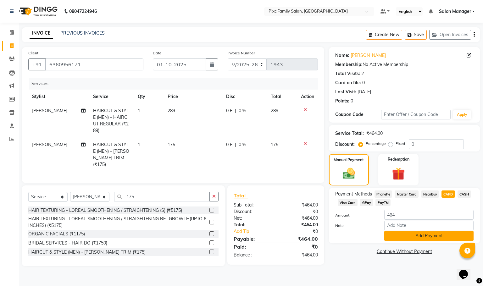
click at [449, 239] on button "Add Payment" at bounding box center [429, 236] width 89 height 10
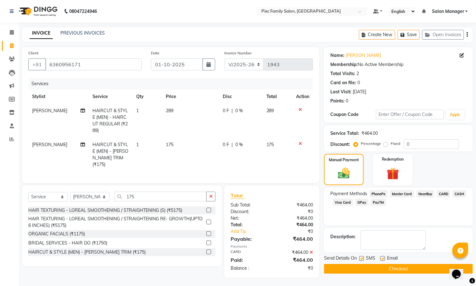
scroll to position [2, 0]
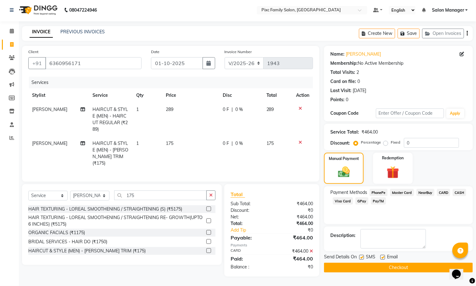
click at [426, 269] on button "Checkout" at bounding box center [398, 268] width 149 height 10
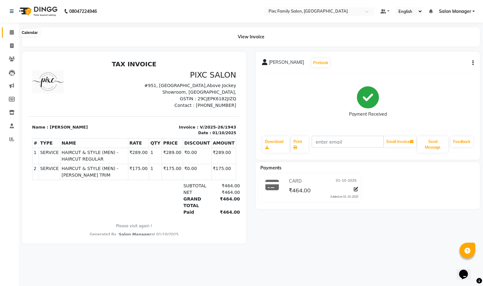
click at [12, 33] on icon at bounding box center [12, 32] width 4 height 5
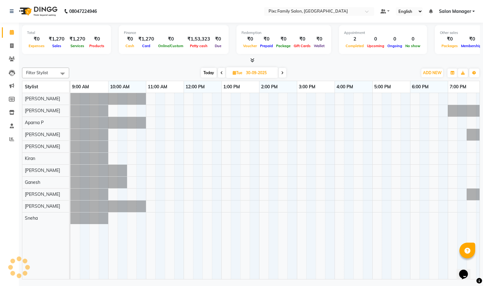
scroll to position [0, 44]
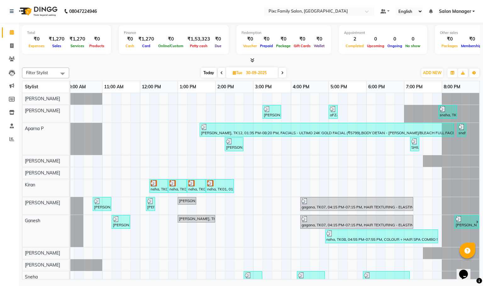
click at [201, 72] on span "Today" at bounding box center [209, 73] width 16 height 10
type input "01-10-2025"
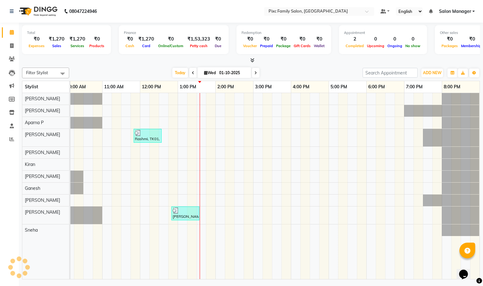
click at [309, 74] on div "Today Wed 01-10-2025" at bounding box center [215, 72] width 287 height 9
click at [254, 59] on icon at bounding box center [253, 60] width 4 height 5
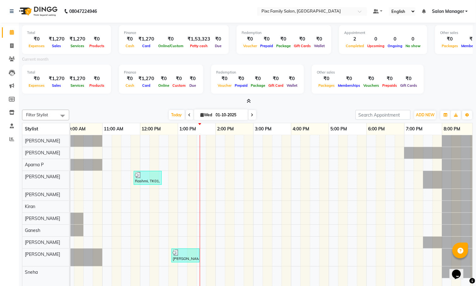
click at [247, 102] on icon at bounding box center [249, 101] width 4 height 5
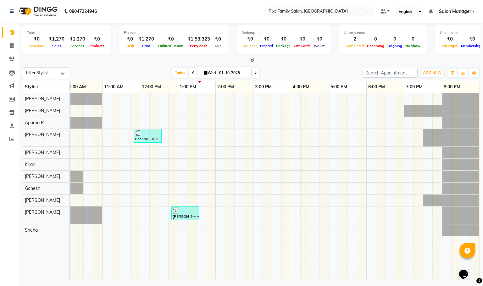
click at [281, 66] on div "Filter Stylist Select All Abid Haidar Aiswarya Babu Akil Khan Aparna P Ganesh J…" at bounding box center [251, 172] width 458 height 215
click at [175, 73] on span "Today" at bounding box center [180, 73] width 16 height 10
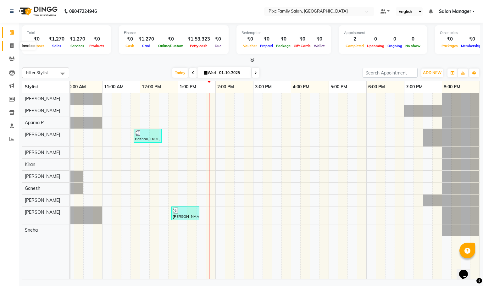
click at [12, 42] on span at bounding box center [11, 45] width 11 height 7
select select "service"
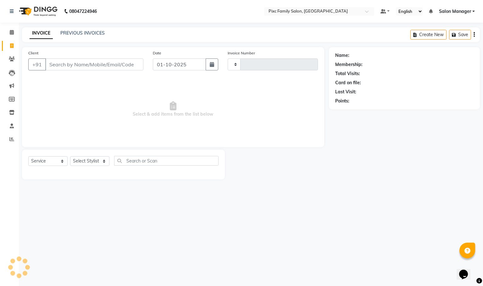
type input "1944"
select select "3509"
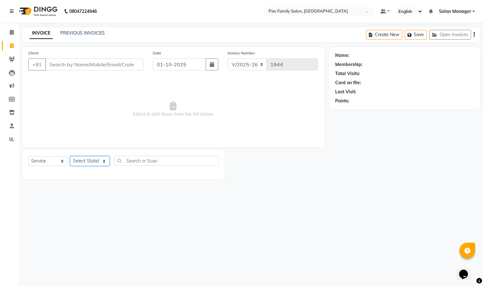
click at [95, 160] on select "Select Stylist Abid Haidar Aiswarya Babu Akil Khan Aparna P Ganesh Jagadeesh Ki…" at bounding box center [89, 161] width 39 height 10
select select "91662"
click at [70, 157] on select "Select Stylist Abid Haidar Aiswarya Babu Akil Khan Aparna P Ganesh Jagadeesh Ki…" at bounding box center [89, 161] width 39 height 10
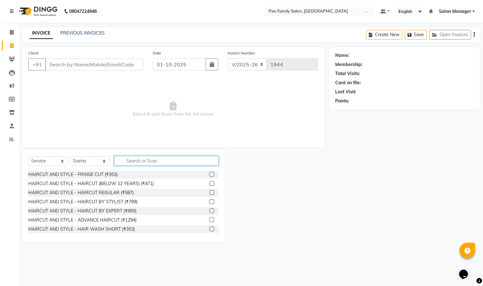
click at [130, 157] on input "text" at bounding box center [166, 161] width 104 height 10
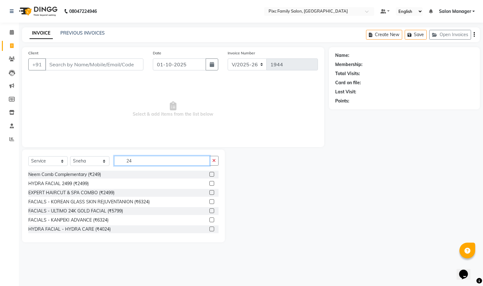
type input "2"
type input "f"
type input "w"
type input "a"
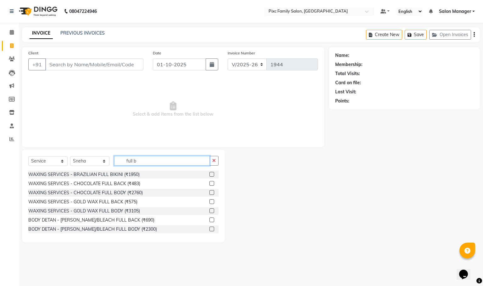
click at [155, 161] on input "full b" at bounding box center [162, 161] width 96 height 10
type input "full b"
click at [210, 193] on label at bounding box center [212, 192] width 5 height 5
click at [210, 193] on input "checkbox" at bounding box center [212, 193] width 4 height 4
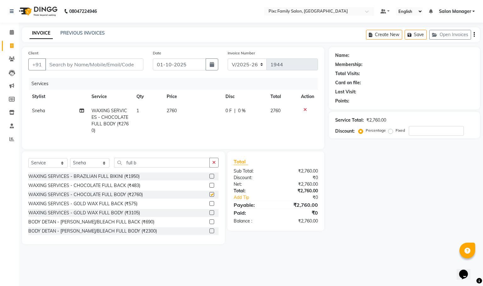
checkbox input "false"
click at [115, 58] on div "Client +91" at bounding box center [86, 63] width 125 height 26
click at [111, 65] on input "Client" at bounding box center [94, 65] width 98 height 12
click at [127, 168] on input "full b" at bounding box center [162, 163] width 96 height 10
click at [213, 168] on button "button" at bounding box center [214, 163] width 9 height 10
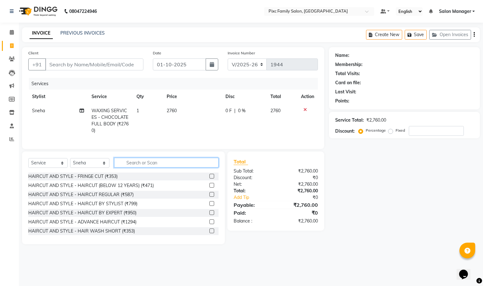
click at [173, 166] on input "text" at bounding box center [166, 163] width 104 height 10
type input "b"
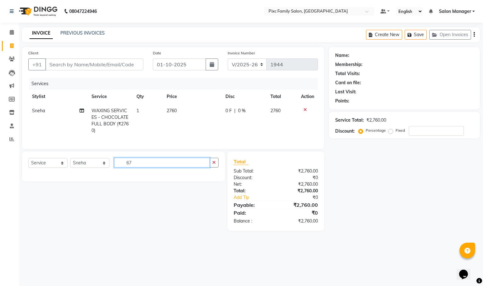
type input "6"
type input "780"
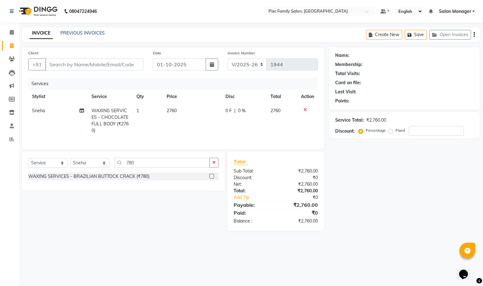
click at [212, 179] on label at bounding box center [212, 176] width 5 height 5
click at [212, 179] on input "checkbox" at bounding box center [212, 177] width 4 height 4
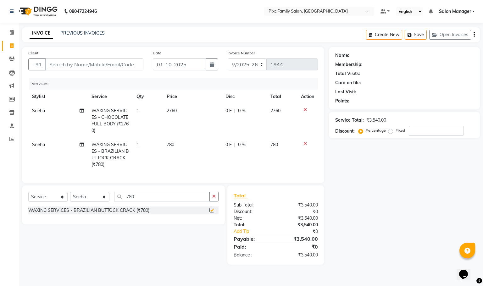
checkbox input "false"
click at [215, 201] on button "button" at bounding box center [214, 197] width 9 height 10
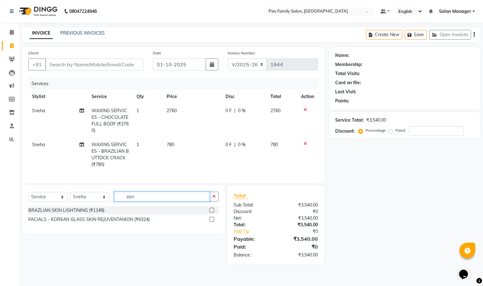
type input "skin"
click at [210, 213] on label at bounding box center [212, 210] width 5 height 5
click at [210, 213] on input "checkbox" at bounding box center [212, 211] width 4 height 4
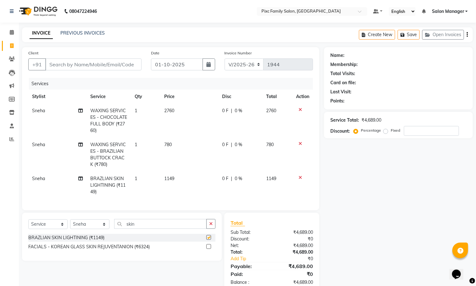
checkbox input "false"
click at [212, 228] on button "button" at bounding box center [210, 224] width 9 height 10
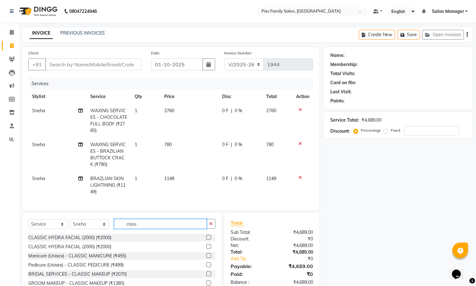
type input "class"
click at [207, 268] on label at bounding box center [208, 265] width 5 height 5
click at [207, 268] on input "checkbox" at bounding box center [208, 265] width 4 height 4
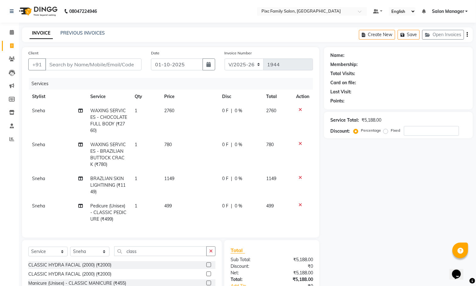
checkbox input "false"
click at [211, 252] on button "button" at bounding box center [210, 252] width 9 height 10
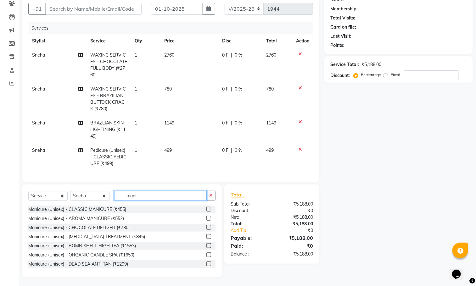
scroll to position [60, 0]
type input "mani"
click at [206, 209] on label at bounding box center [208, 208] width 5 height 5
click at [206, 209] on input "checkbox" at bounding box center [208, 209] width 4 height 4
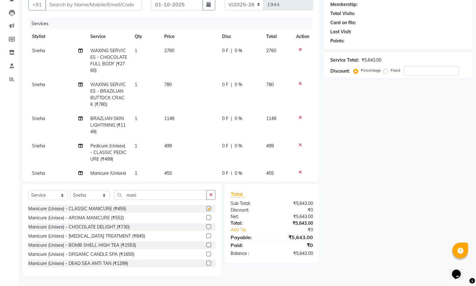
checkbox input "false"
click at [208, 196] on button "button" at bounding box center [210, 195] width 9 height 10
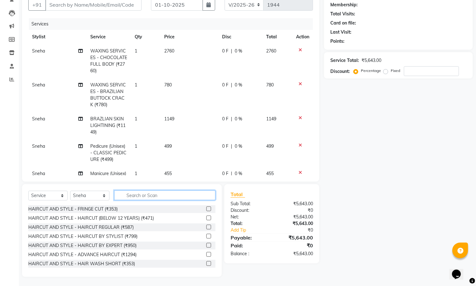
scroll to position [47, 0]
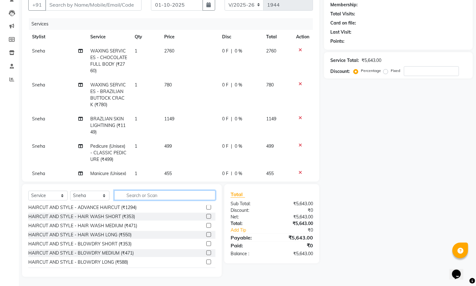
click at [137, 199] on input "text" at bounding box center [164, 196] width 101 height 10
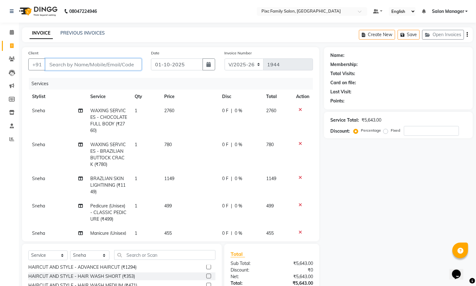
click at [84, 66] on input "Client" at bounding box center [93, 65] width 96 height 12
type input "9"
type input "0"
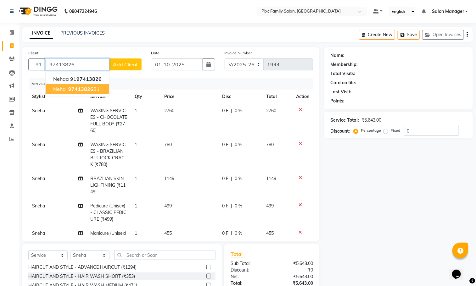
click at [89, 90] on span "97413826" at bounding box center [80, 89] width 25 height 6
type input "9741382681"
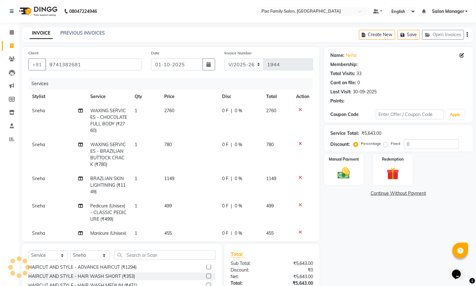
select select "1: Object"
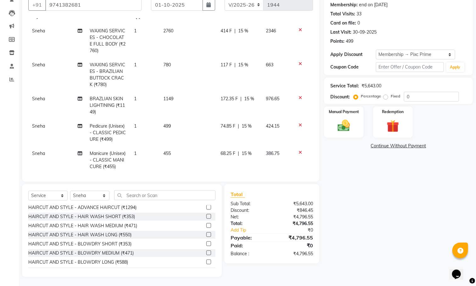
scroll to position [31, 0]
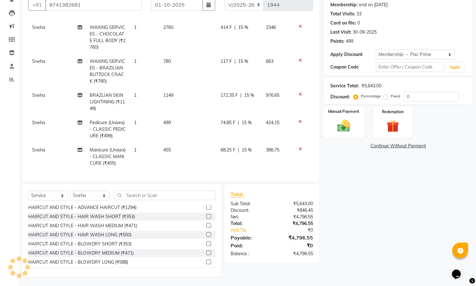
click at [335, 115] on div "Manual Payment" at bounding box center [344, 122] width 41 height 32
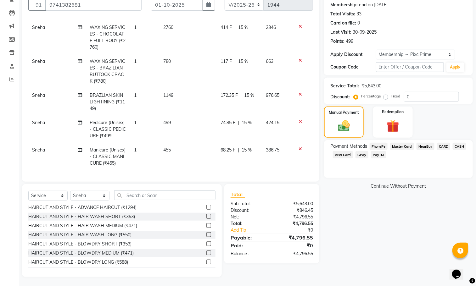
click at [438, 145] on span "CARD" at bounding box center [444, 146] width 14 height 7
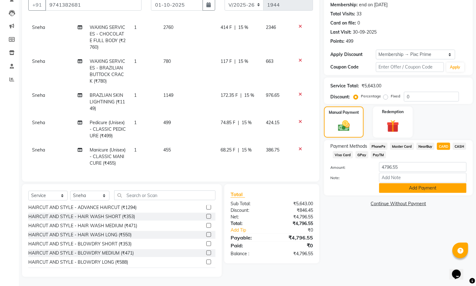
click at [403, 186] on button "Add Payment" at bounding box center [422, 188] width 87 height 10
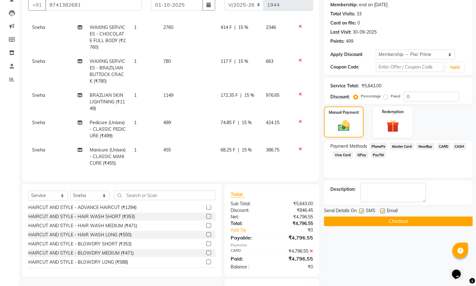
click at [369, 218] on button "Checkout" at bounding box center [398, 222] width 149 height 10
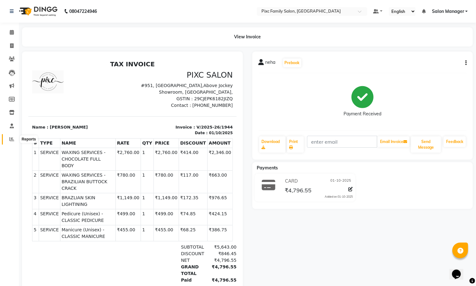
click at [8, 142] on span at bounding box center [11, 139] width 11 height 7
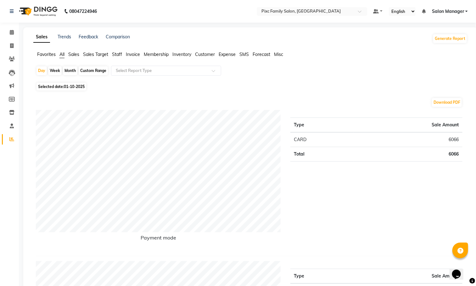
click at [11, 39] on li "Invoice" at bounding box center [9, 46] width 19 height 14
click at [11, 48] on icon at bounding box center [11, 45] width 3 height 5
select select "service"
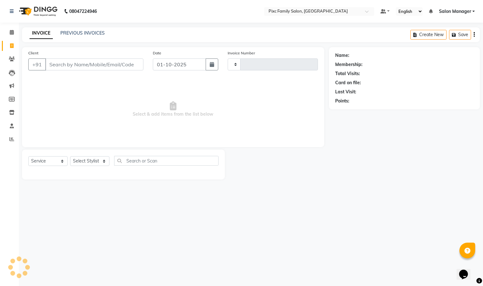
type input "1945"
select select "3509"
click at [98, 30] on div "PREVIOUS INVOICES" at bounding box center [82, 33] width 44 height 7
click at [88, 24] on div "08047224946 Select Location × Pixc Family Salon, Vidyaranyapura Default Panel M…" at bounding box center [241, 143] width 483 height 286
click at [87, 30] on link "PREVIOUS INVOICES" at bounding box center [82, 33] width 44 height 6
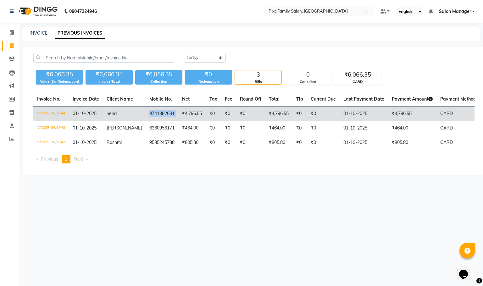
drag, startPoint x: 172, startPoint y: 113, endPoint x: 140, endPoint y: 113, distance: 32.1
click at [140, 113] on tr "V/2025-26/1944 01-10-2025 neha 9741382681 ₹4,796.55 ₹0 ₹0 ₹0 ₹4,796.55 ₹0 ₹0 01…" at bounding box center [290, 114] width 514 height 15
copy td "9741382681"
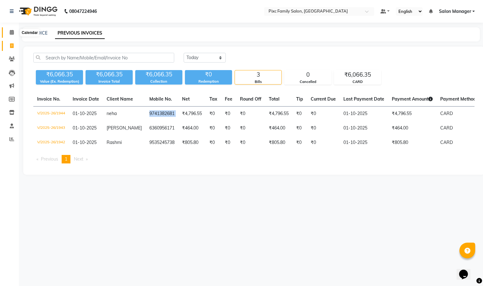
click at [11, 33] on icon at bounding box center [12, 32] width 4 height 5
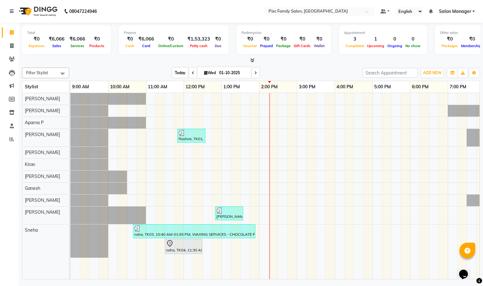
click at [180, 74] on span "Today" at bounding box center [180, 73] width 16 height 10
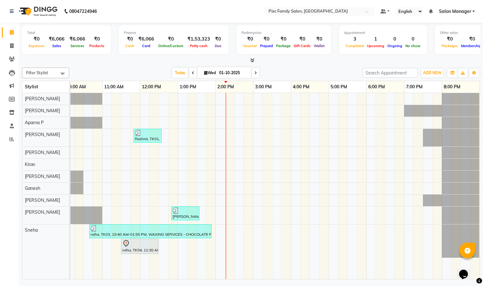
click at [192, 71] on icon at bounding box center [193, 73] width 3 height 4
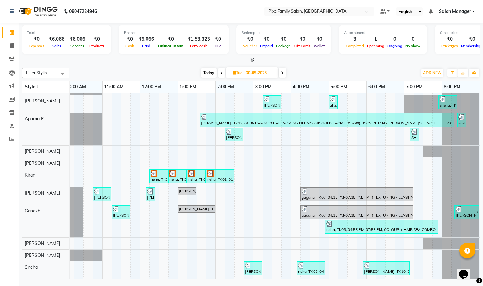
scroll to position [19, 51]
click at [213, 72] on span "Today" at bounding box center [209, 73] width 16 height 10
type input "01-10-2025"
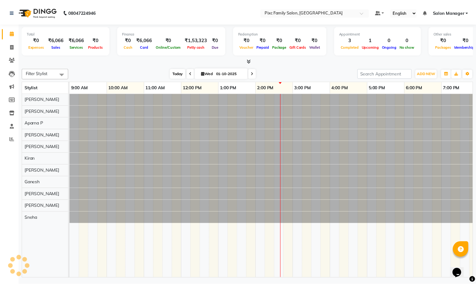
scroll to position [0, 44]
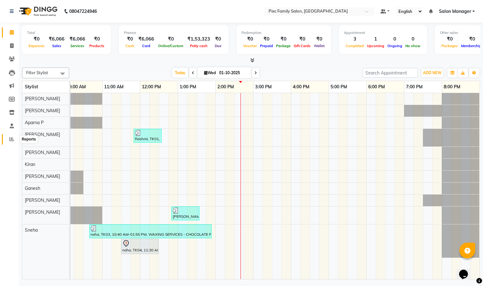
click at [8, 140] on span at bounding box center [11, 139] width 11 height 7
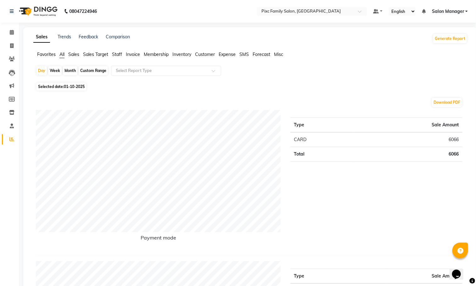
click at [70, 73] on div "Month" at bounding box center [70, 70] width 14 height 9
select select "10"
select select "2025"
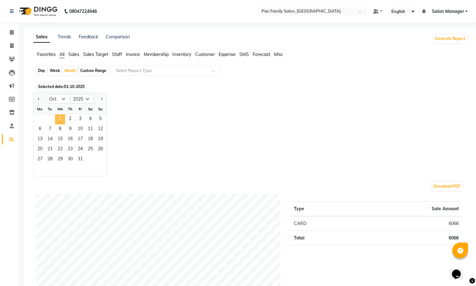
click at [58, 122] on span "1" at bounding box center [60, 120] width 10 height 10
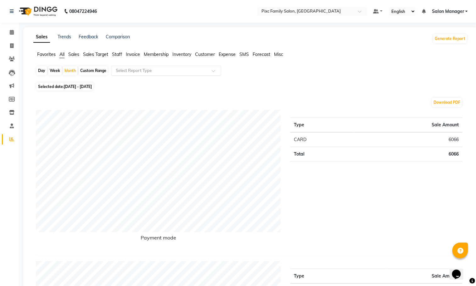
click at [133, 68] on input "text" at bounding box center [160, 71] width 91 height 6
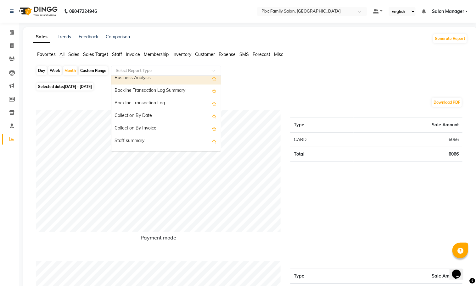
scroll to position [189, 0]
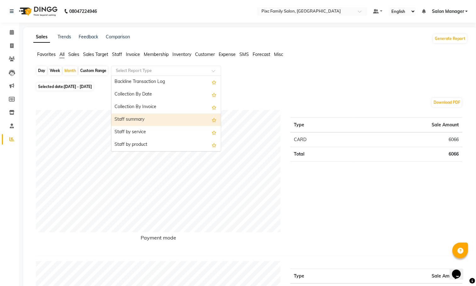
click at [149, 120] on div "Staff summary" at bounding box center [166, 120] width 110 height 13
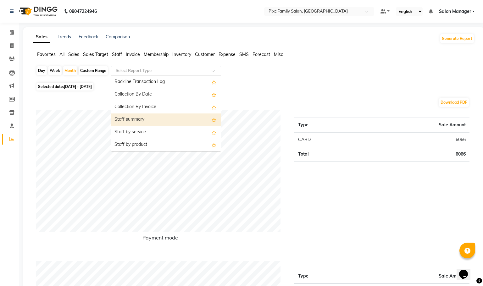
select select "full_report"
select select "csv"
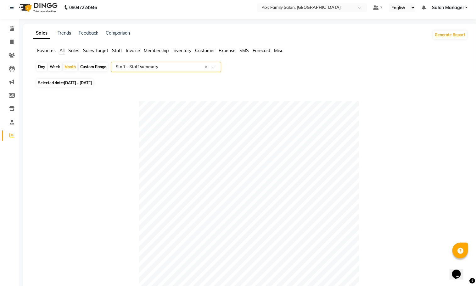
scroll to position [0, 0]
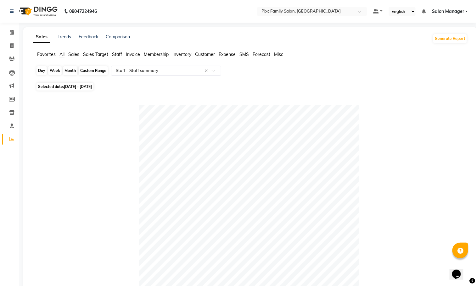
click at [67, 71] on div "Month" at bounding box center [70, 70] width 14 height 9
select select "10"
select select "2025"
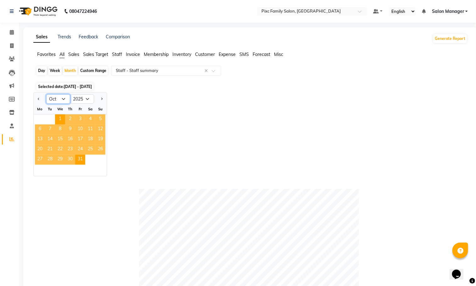
click at [51, 98] on select "Jan Feb Mar Apr May Jun Jul Aug Sep Oct Nov Dec" at bounding box center [58, 98] width 24 height 9
select select "9"
click at [46, 95] on select "Jan Feb Mar Apr May Jun Jul Aug Sep Oct Nov Dec" at bounding box center [58, 98] width 24 height 9
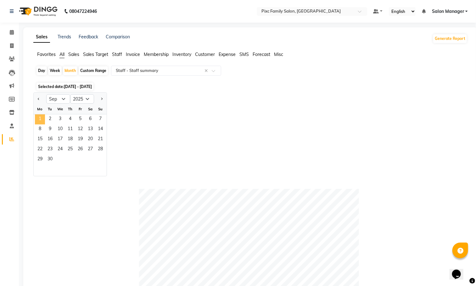
click at [36, 116] on span "1" at bounding box center [40, 120] width 10 height 10
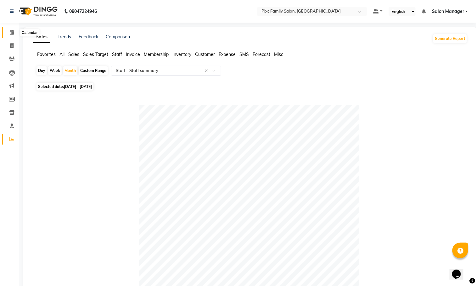
click at [13, 31] on icon at bounding box center [12, 32] width 4 height 5
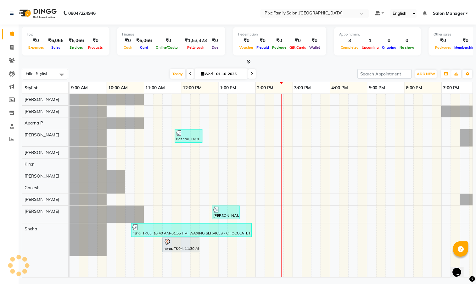
scroll to position [0, 44]
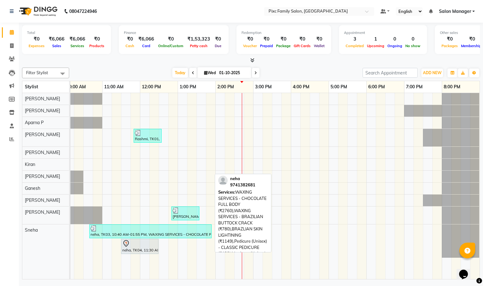
click at [149, 232] on div at bounding box center [151, 229] width 120 height 6
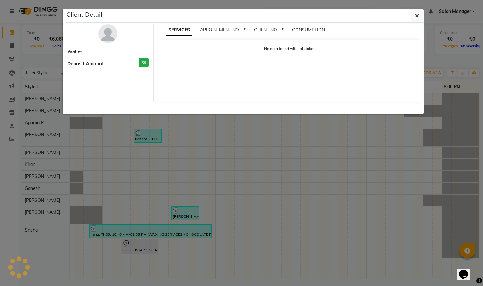
select select "3"
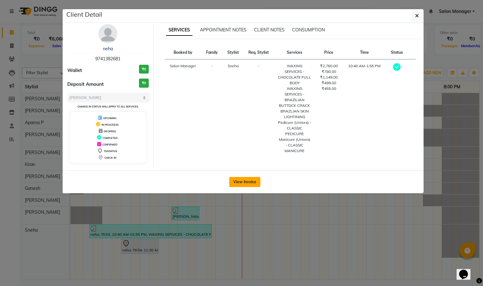
click at [242, 186] on button "View Invoice" at bounding box center [244, 182] width 31 height 10
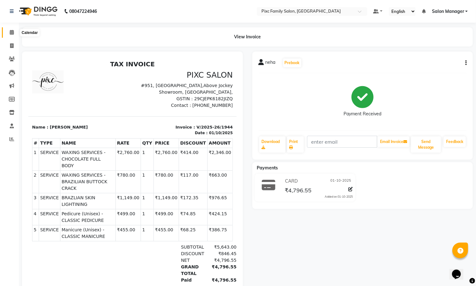
click at [11, 33] on icon at bounding box center [12, 32] width 4 height 5
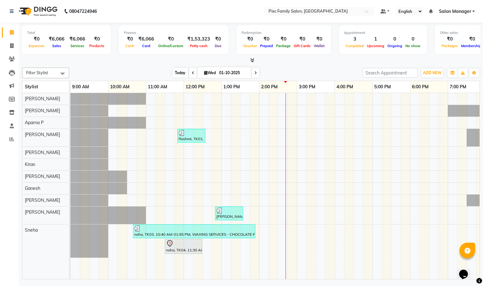
click at [181, 73] on span "Today" at bounding box center [180, 73] width 16 height 10
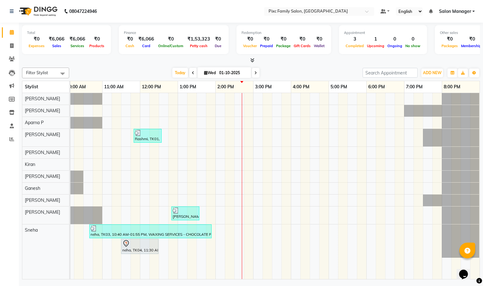
click at [255, 74] on icon at bounding box center [256, 73] width 3 height 4
type input "02-10-2025"
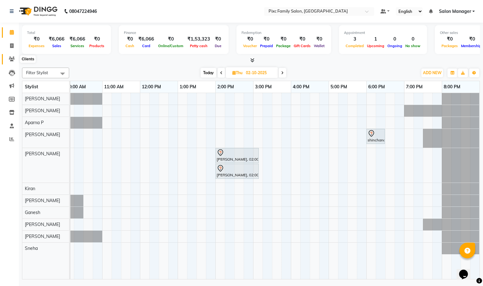
click at [11, 59] on icon at bounding box center [12, 59] width 6 height 5
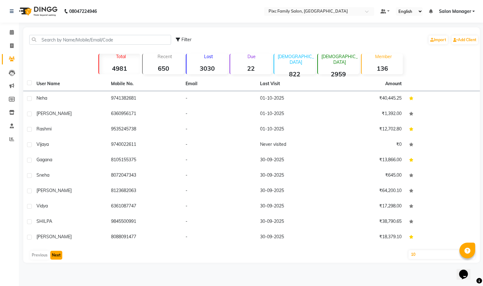
click at [57, 256] on button "Next" at bounding box center [56, 255] width 12 height 9
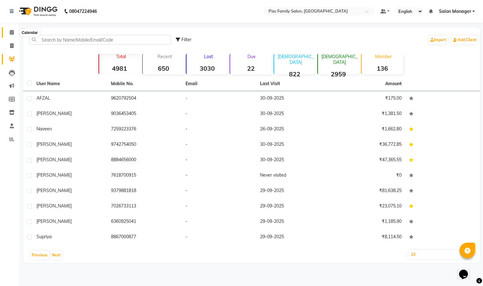
click at [11, 31] on icon at bounding box center [12, 32] width 4 height 5
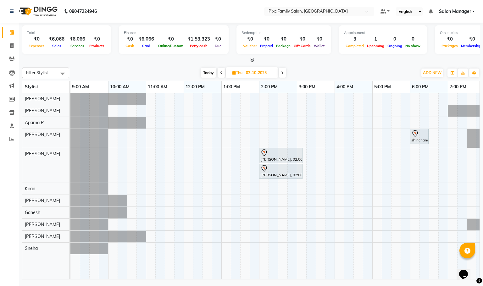
click at [285, 74] on span at bounding box center [283, 73] width 8 height 10
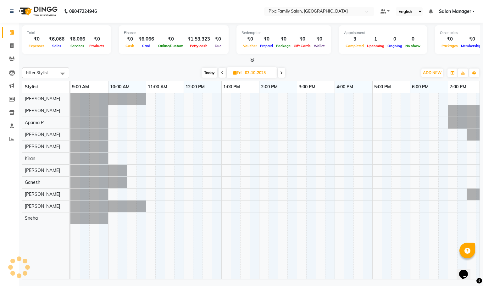
scroll to position [0, 44]
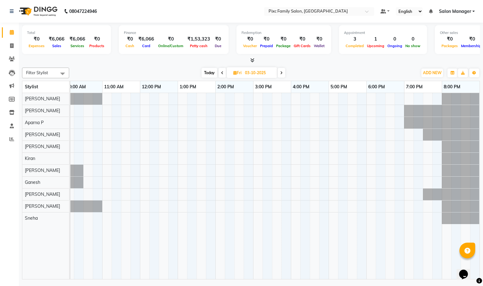
click at [208, 73] on span "Today" at bounding box center [210, 73] width 16 height 10
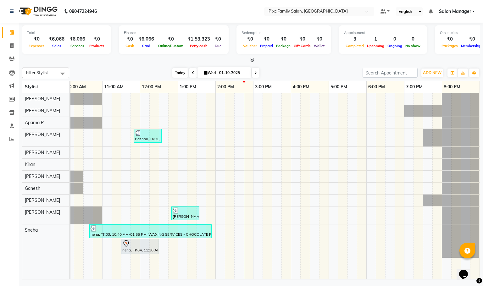
click at [178, 72] on span "Today" at bounding box center [180, 73] width 16 height 10
click at [257, 74] on span at bounding box center [256, 73] width 8 height 10
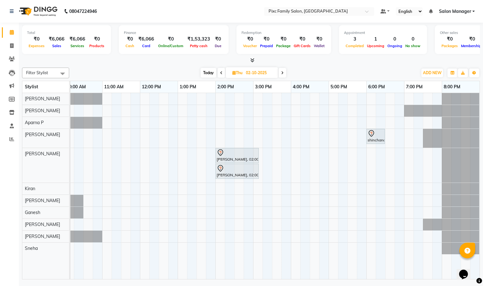
click at [285, 72] on span at bounding box center [283, 73] width 8 height 10
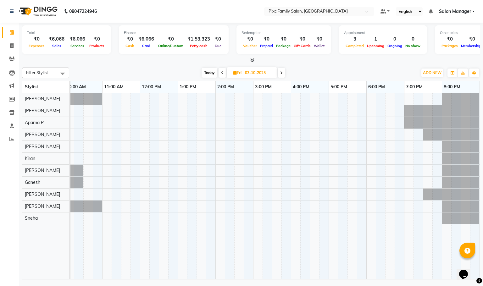
click at [213, 73] on span "Today" at bounding box center [210, 73] width 16 height 10
type input "01-10-2025"
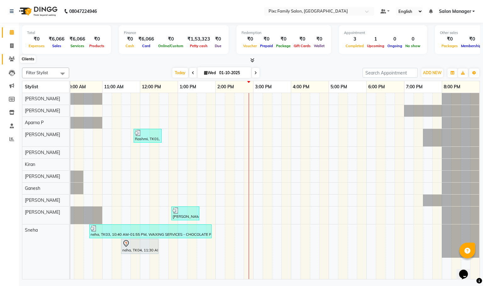
click at [11, 59] on icon at bounding box center [12, 59] width 6 height 5
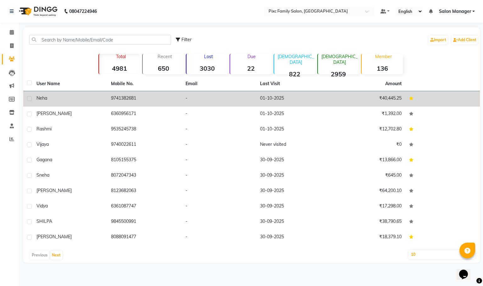
click at [121, 103] on td "9741382681" at bounding box center [144, 98] width 75 height 15
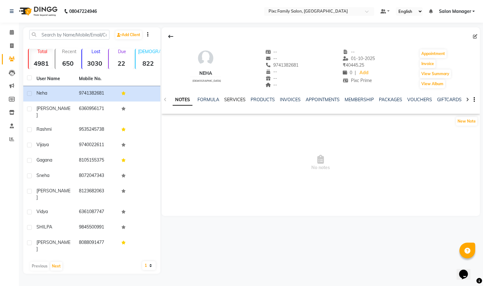
click at [234, 99] on link "SERVICES" at bounding box center [234, 100] width 21 height 6
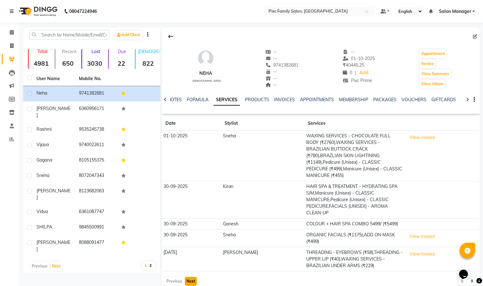
click at [191, 277] on button "Next" at bounding box center [191, 281] width 12 height 9
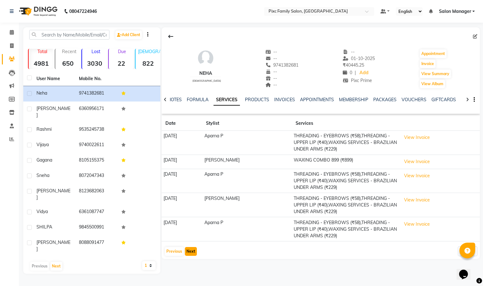
click at [186, 254] on button "Next" at bounding box center [191, 251] width 12 height 9
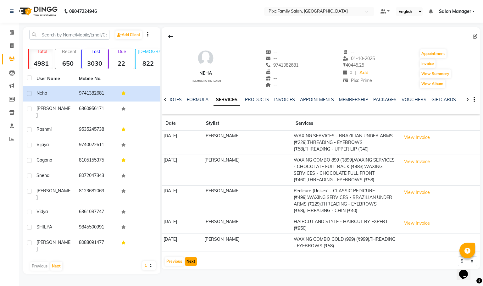
click at [192, 265] on button "Next" at bounding box center [191, 261] width 12 height 9
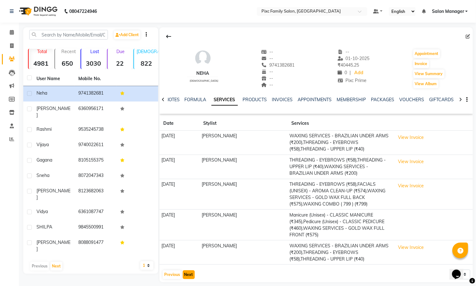
click at [190, 276] on button "Next" at bounding box center [189, 275] width 12 height 9
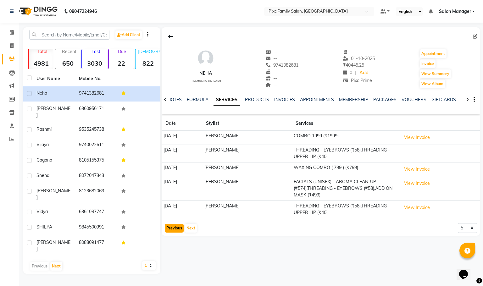
click at [174, 229] on button "Previous" at bounding box center [174, 228] width 19 height 9
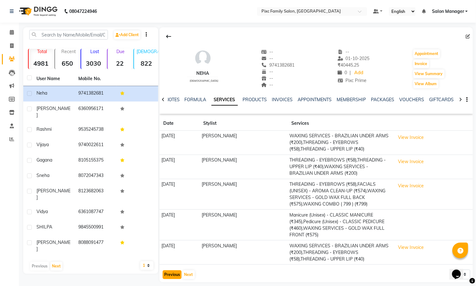
click at [171, 275] on button "Previous" at bounding box center [172, 275] width 19 height 9
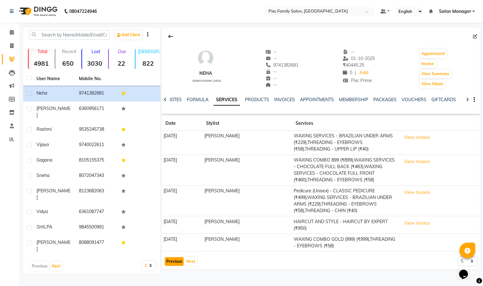
click at [175, 262] on button "Previous" at bounding box center [174, 261] width 19 height 9
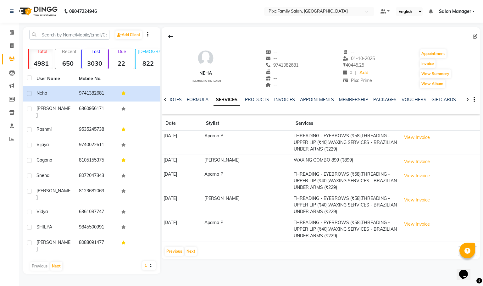
click at [178, 248] on div "Previous Next" at bounding box center [180, 252] width 33 height 10
click at [9, 33] on span at bounding box center [11, 32] width 11 height 7
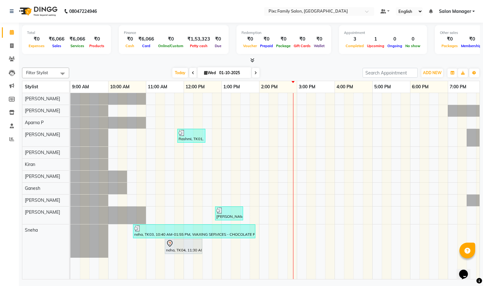
click at [192, 72] on icon at bounding box center [193, 73] width 3 height 4
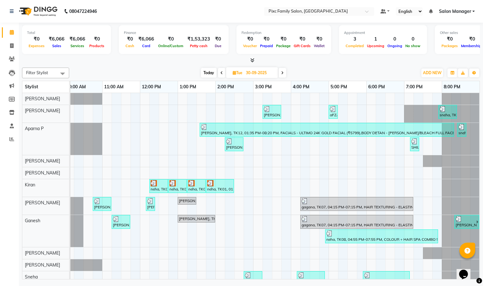
click at [209, 73] on span "Today" at bounding box center [209, 73] width 16 height 10
type input "01-10-2025"
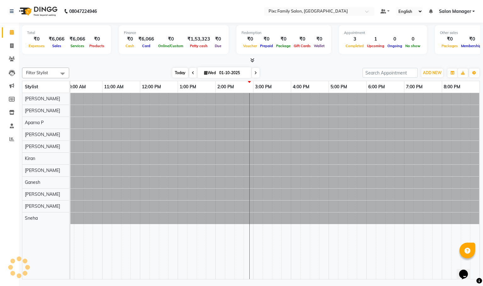
scroll to position [0, 44]
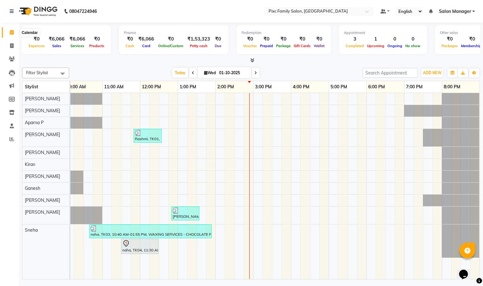
click at [10, 31] on icon at bounding box center [12, 32] width 4 height 5
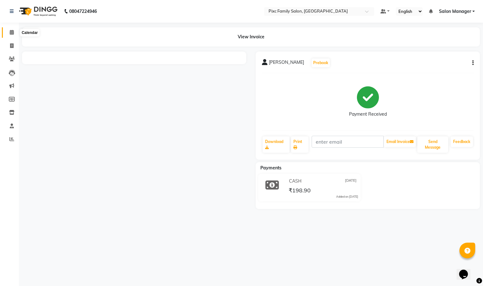
click at [6, 33] on span at bounding box center [11, 32] width 11 height 7
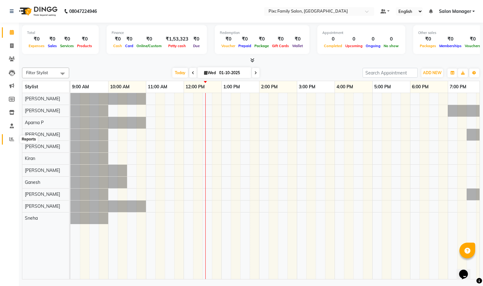
click at [9, 141] on icon at bounding box center [11, 139] width 5 height 5
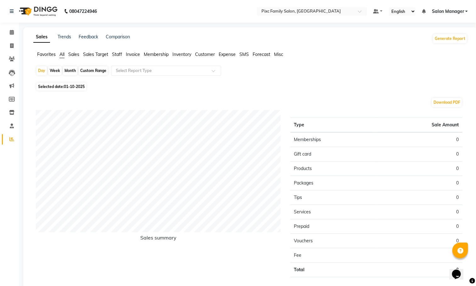
click at [116, 57] on li "Staff" at bounding box center [117, 54] width 10 height 7
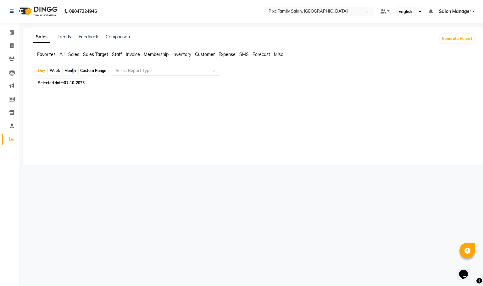
click at [72, 69] on div "Month" at bounding box center [70, 70] width 14 height 9
select select "10"
select select "2025"
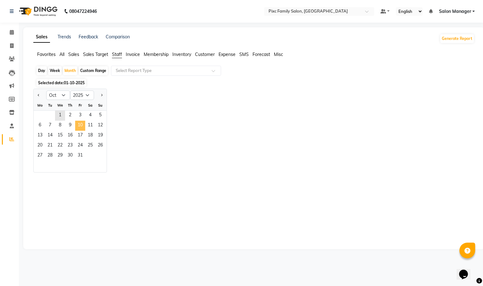
click at [83, 130] on span "10" at bounding box center [80, 126] width 10 height 10
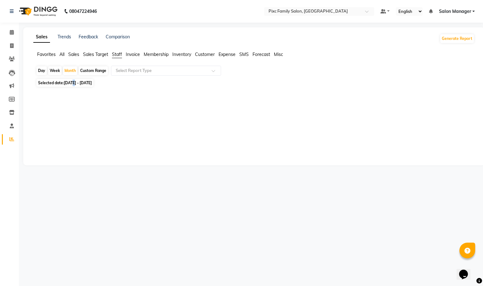
click at [75, 83] on span "[DATE] - [DATE]" at bounding box center [78, 83] width 28 height 5
select select "10"
select select "2025"
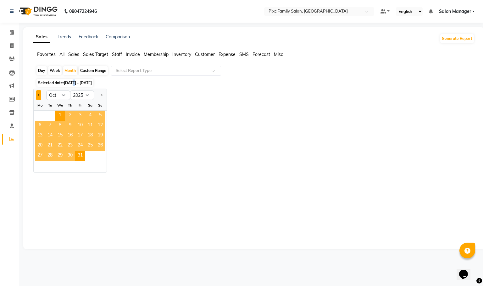
click at [41, 97] on button "Previous month" at bounding box center [38, 95] width 5 height 10
select select "9"
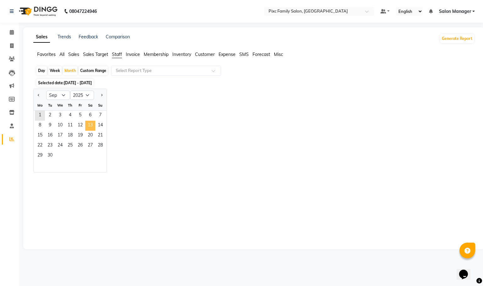
click at [88, 123] on span "13" at bounding box center [90, 126] width 10 height 10
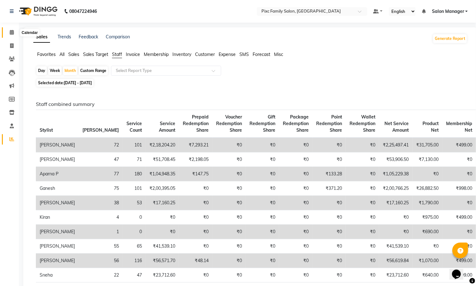
click at [10, 30] on icon at bounding box center [12, 32] width 4 height 5
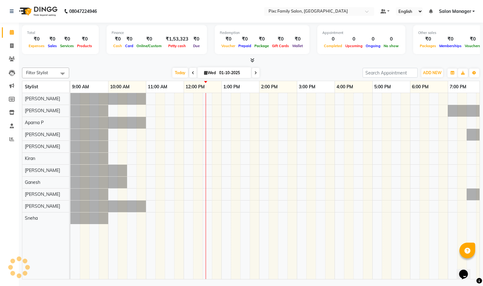
scroll to position [0, 44]
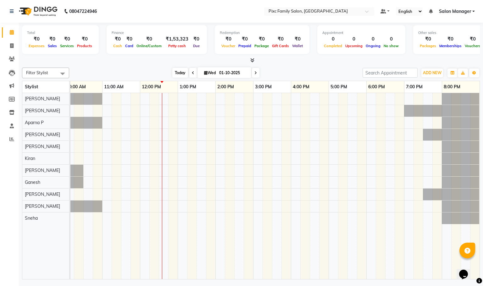
click at [177, 77] on span "Today" at bounding box center [180, 73] width 16 height 10
click at [12, 48] on span at bounding box center [11, 45] width 11 height 7
select select "3509"
select select "service"
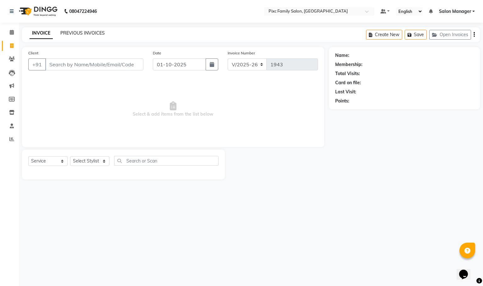
click at [74, 31] on link "PREVIOUS INVOICES" at bounding box center [82, 33] width 44 height 6
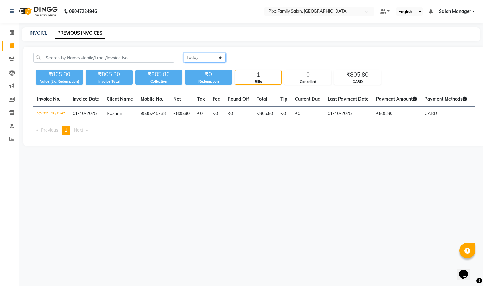
click at [200, 58] on select "[DATE] [DATE] Custom Range" at bounding box center [205, 58] width 42 height 10
select select "range"
click at [184, 53] on select "[DATE] [DATE] Custom Range" at bounding box center [205, 58] width 42 height 10
click at [258, 55] on input "01-10-2025" at bounding box center [256, 58] width 44 height 9
select select "10"
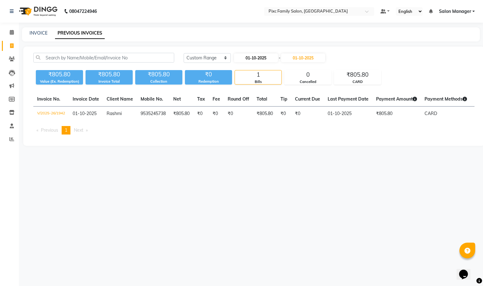
select select "2025"
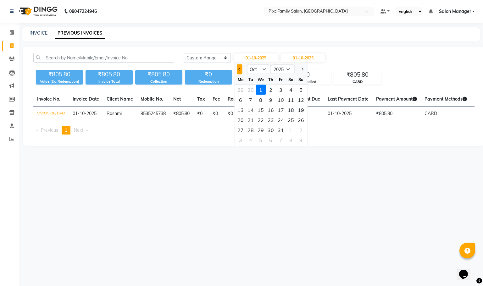
click at [238, 70] on button "Previous month" at bounding box center [239, 70] width 5 height 10
select select "9"
click at [241, 88] on div "1" at bounding box center [241, 90] width 10 height 10
type input "01-09-2025"
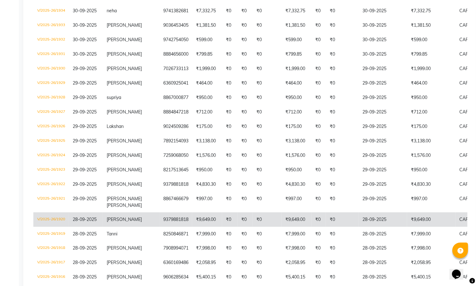
scroll to position [283, 0]
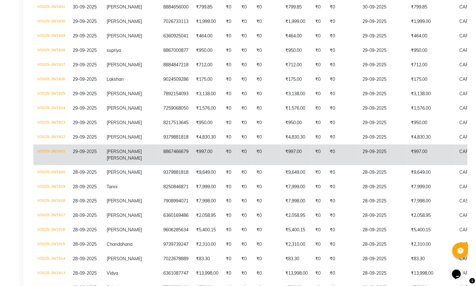
click at [132, 162] on td "[PERSON_NAME]" at bounding box center [131, 155] width 57 height 21
drag, startPoint x: 171, startPoint y: 160, endPoint x: 141, endPoint y: 161, distance: 30.5
click at [141, 161] on tr "V/2025-26/1921 [DATE] [PERSON_NAME] 8867466679 ₹997.00 ₹0 ₹0 ₹0 ₹997.00 ₹0 ₹0 […" at bounding box center [299, 155] width 533 height 21
copy td "8867466679"
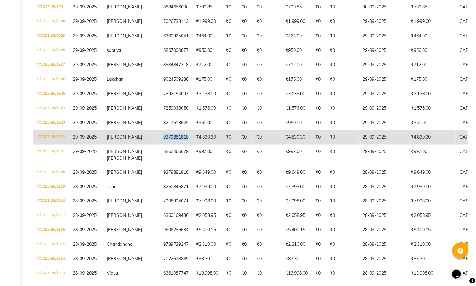
drag, startPoint x: 169, startPoint y: 149, endPoint x: 140, endPoint y: 145, distance: 29.9
click at [160, 145] on td "9379881818" at bounding box center [176, 137] width 33 height 14
copy td "9379881818"
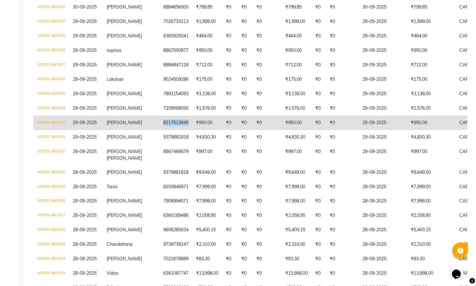
drag, startPoint x: 167, startPoint y: 133, endPoint x: 141, endPoint y: 132, distance: 26.5
click at [160, 130] on td "8217513645" at bounding box center [176, 123] width 33 height 14
copy td "8217513645"
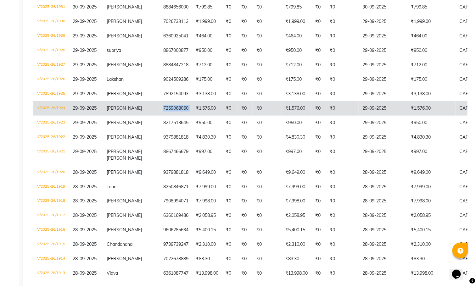
drag, startPoint x: 170, startPoint y: 121, endPoint x: 141, endPoint y: 121, distance: 29.3
click at [141, 116] on tr "V/2025-26/1924 [DATE] [PERSON_NAME] 7259068050 ₹1,576.00 ₹0 ₹0 ₹0 ₹1,576.00 ₹0 …" at bounding box center [299, 108] width 533 height 14
copy td "7259068050"
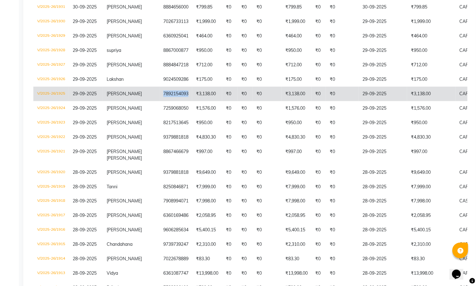
drag, startPoint x: 169, startPoint y: 102, endPoint x: 141, endPoint y: 103, distance: 28.3
click at [160, 101] on td "7892154093" at bounding box center [176, 94] width 33 height 14
copy td "7892154093"
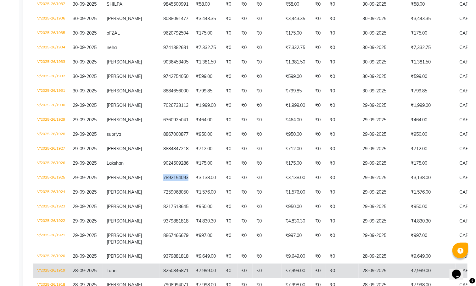
scroll to position [189, 0]
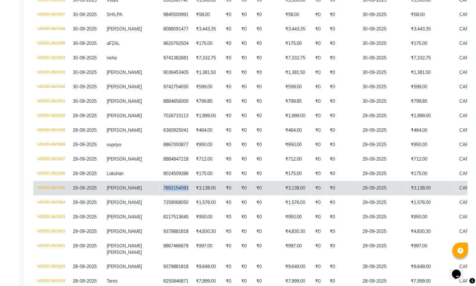
click at [160, 196] on td "7892154093" at bounding box center [176, 188] width 33 height 14
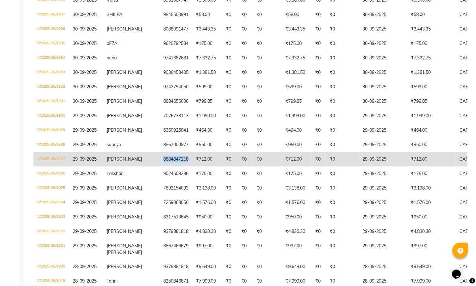
drag, startPoint x: 169, startPoint y: 167, endPoint x: 138, endPoint y: 170, distance: 31.0
click at [160, 167] on td "8884847218" at bounding box center [176, 159] width 33 height 14
copy td "8884847218"
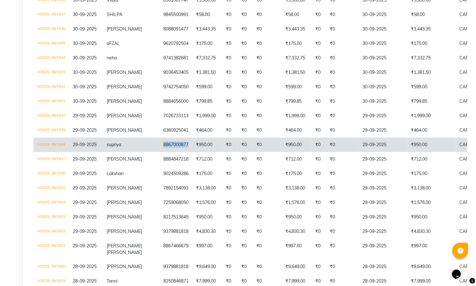
drag, startPoint x: 166, startPoint y: 154, endPoint x: 141, endPoint y: 154, distance: 25.5
click at [160, 152] on td "8867000877" at bounding box center [176, 145] width 33 height 14
copy td "8867000877"
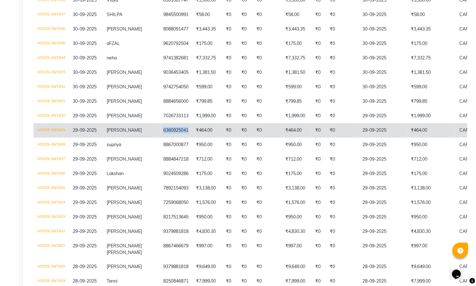
drag, startPoint x: 169, startPoint y: 132, endPoint x: 140, endPoint y: 135, distance: 29.4
click at [160, 135] on td "6360925041" at bounding box center [176, 130] width 33 height 14
copy td "6360925041"
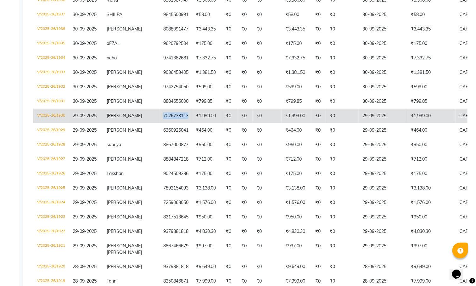
drag, startPoint x: 169, startPoint y: 118, endPoint x: 140, endPoint y: 119, distance: 29.6
click at [160, 119] on td "7026733113" at bounding box center [176, 116] width 33 height 14
copy td "7026733113"
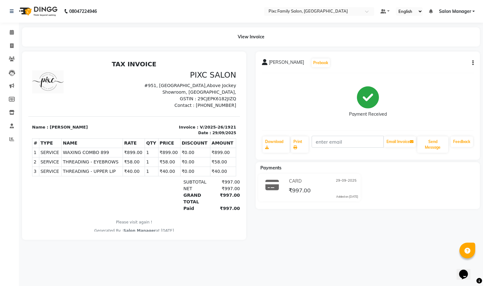
click at [473, 63] on icon "button" at bounding box center [473, 63] width 1 height 0
click at [453, 68] on div "Edit Item Staff" at bounding box center [441, 67] width 43 height 8
select select
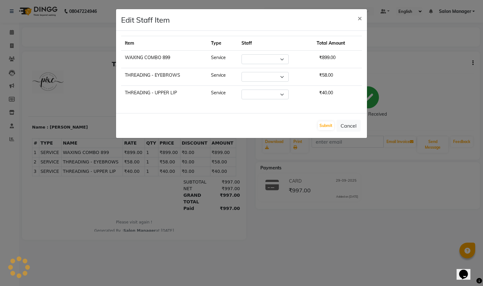
select select "39023"
click at [347, 123] on button "Cancel" at bounding box center [349, 126] width 24 height 12
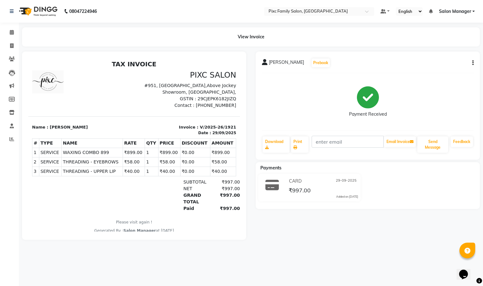
click at [474, 66] on div "[PERSON_NAME] Prebook" at bounding box center [368, 63] width 212 height 10
click at [471, 60] on button "button" at bounding box center [472, 63] width 4 height 7
click at [450, 69] on div "Edit Item Staff" at bounding box center [441, 67] width 43 height 8
select select "39023"
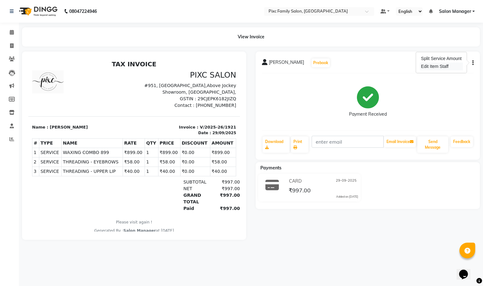
select select "39023"
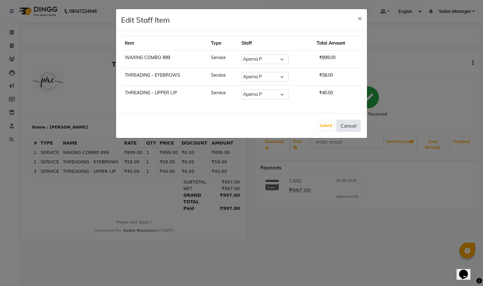
click at [348, 127] on button "Cancel" at bounding box center [349, 126] width 24 height 12
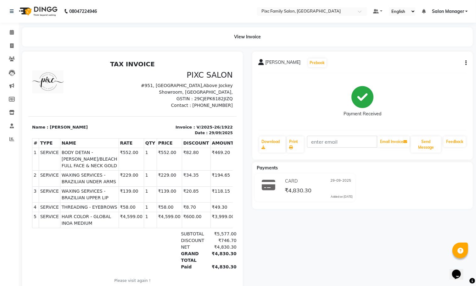
click at [465, 62] on button "button" at bounding box center [465, 63] width 4 height 7
click at [427, 66] on div "Edit Item Staff" at bounding box center [434, 67] width 43 height 8
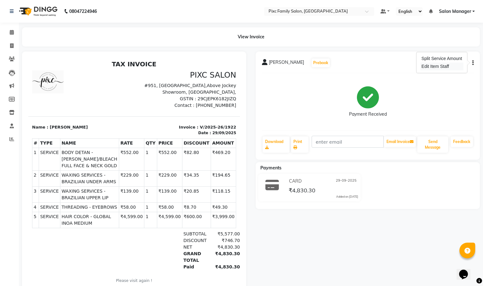
select select
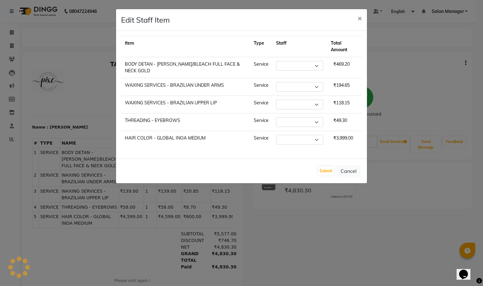
select select "39023"
select select "16506"
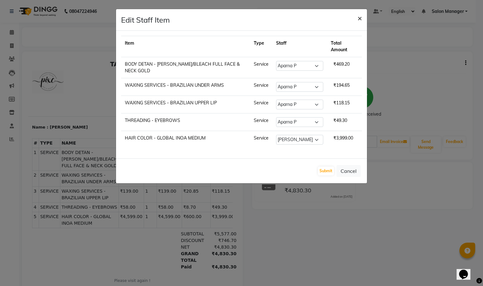
click at [360, 23] on span "×" at bounding box center [360, 17] width 4 height 9
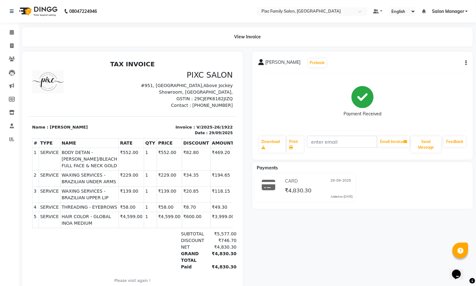
click at [464, 63] on button "button" at bounding box center [465, 63] width 4 height 7
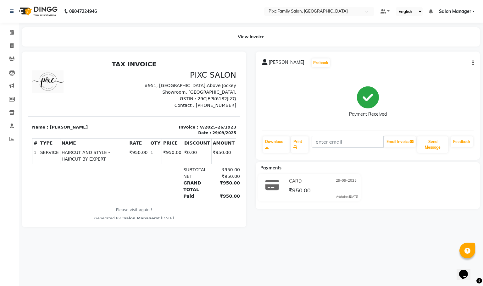
click at [472, 60] on button "button" at bounding box center [472, 63] width 4 height 7
click at [455, 66] on div "Edit Item Staff" at bounding box center [441, 67] width 43 height 8
select select "16506"
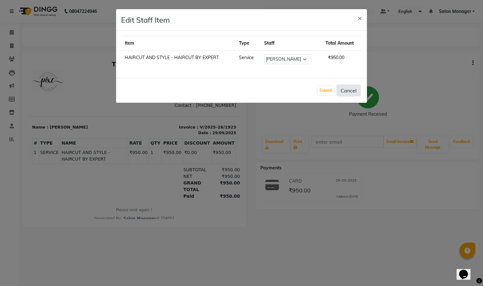
click at [339, 90] on button "Cancel" at bounding box center [349, 91] width 24 height 12
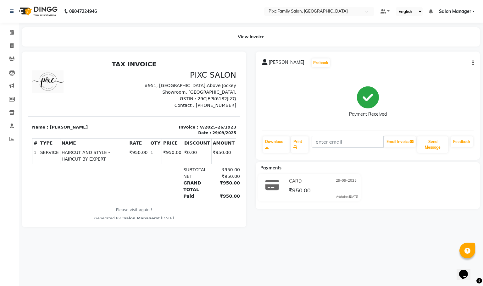
click at [475, 61] on div "Santrupthi Prebook Payment Received Download Print Email Invoice Send Message F…" at bounding box center [368, 106] width 224 height 108
click at [473, 63] on icon "button" at bounding box center [473, 63] width 1 height 0
click at [439, 65] on div "Edit Item Staff" at bounding box center [441, 67] width 43 height 8
select select "16506"
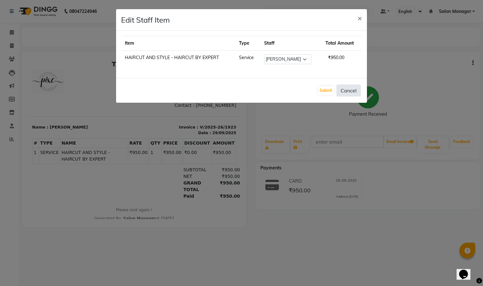
click at [345, 96] on button "Cancel" at bounding box center [349, 91] width 24 height 12
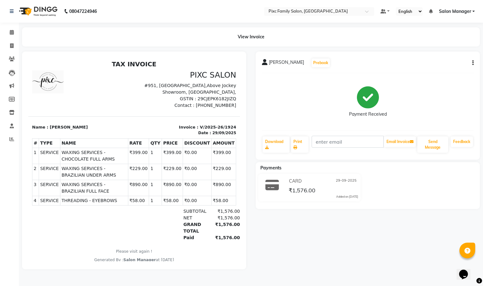
click at [477, 58] on div "[PERSON_NAME] Prebook Payment Received Download Print Email Invoice Send Messag…" at bounding box center [368, 106] width 224 height 108
click at [471, 62] on button "button" at bounding box center [472, 63] width 4 height 7
click at [418, 69] on div "Split Service Amount Edit Item Staff" at bounding box center [441, 62] width 51 height 21
drag, startPoint x: 467, startPoint y: 63, endPoint x: 472, endPoint y: 63, distance: 5.7
click at [470, 63] on div "[PERSON_NAME] Prebook" at bounding box center [368, 63] width 212 height 10
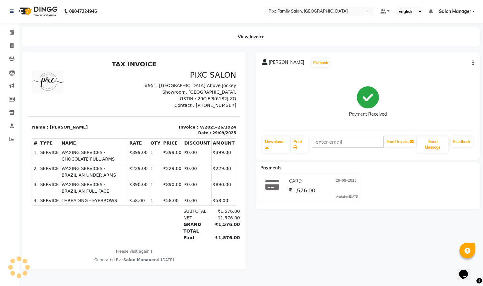
click at [473, 63] on icon "button" at bounding box center [473, 63] width 1 height 0
click at [454, 69] on div "Edit Item Staff" at bounding box center [441, 67] width 43 height 8
select select "39023"
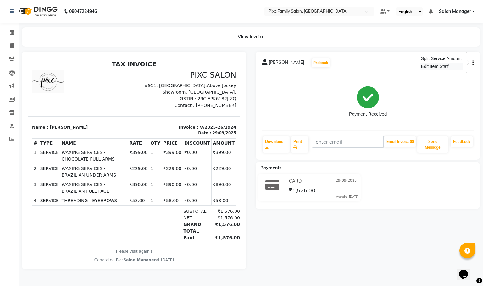
select select "39023"
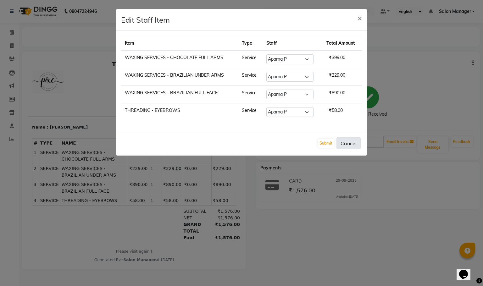
click at [350, 142] on button "Cancel" at bounding box center [349, 144] width 24 height 12
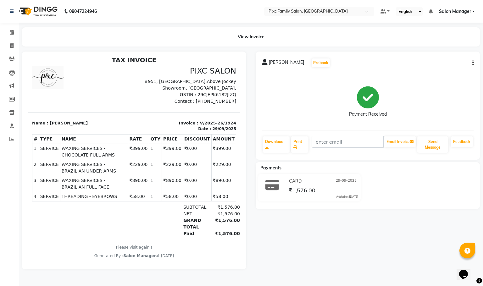
scroll to position [5, 0]
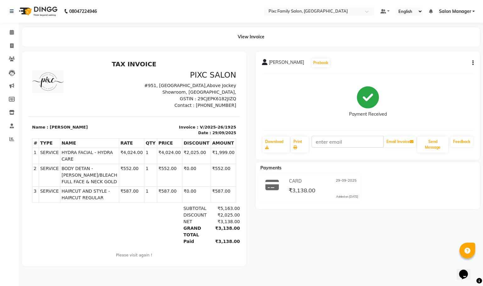
click at [471, 64] on button "button" at bounding box center [472, 63] width 4 height 7
click at [451, 70] on div "Edit Item Staff" at bounding box center [441, 67] width 43 height 8
select select "39023"
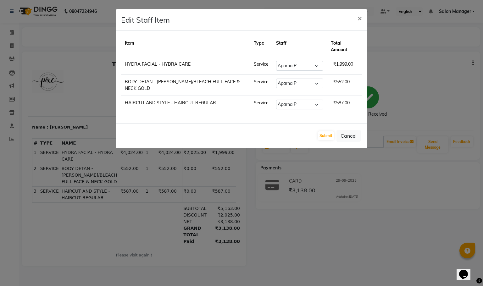
click at [346, 146] on div "Submit Cancel" at bounding box center [241, 135] width 251 height 25
click at [348, 138] on button "Cancel" at bounding box center [349, 136] width 24 height 12
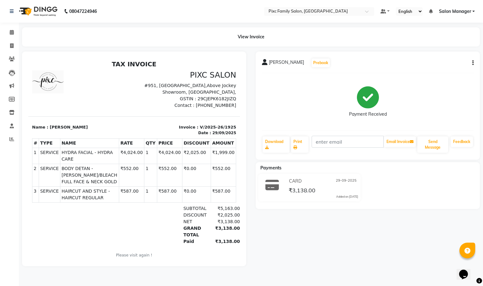
click at [475, 62] on div "[PERSON_NAME] Prebook Payment Received Download Print Email Invoice Send Messag…" at bounding box center [368, 106] width 224 height 108
click at [475, 60] on div "[PERSON_NAME] Prebook Payment Received Download Print Email Invoice Send Messag…" at bounding box center [368, 106] width 224 height 108
click at [472, 64] on button "button" at bounding box center [472, 63] width 4 height 7
click at [452, 66] on div "Edit Item Staff" at bounding box center [441, 67] width 43 height 8
select select "39023"
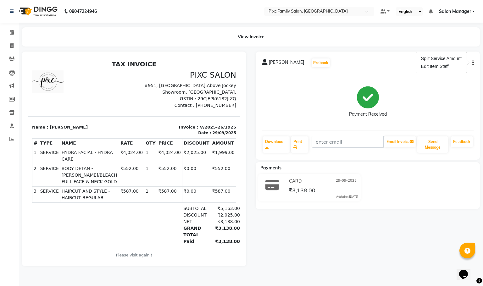
select select "39023"
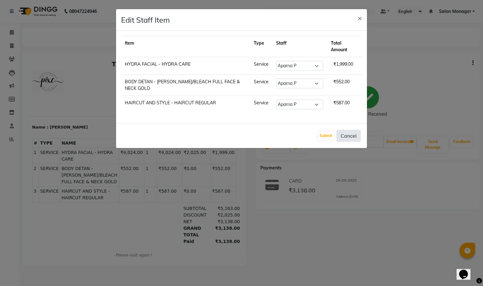
click at [341, 138] on button "Cancel" at bounding box center [349, 136] width 24 height 12
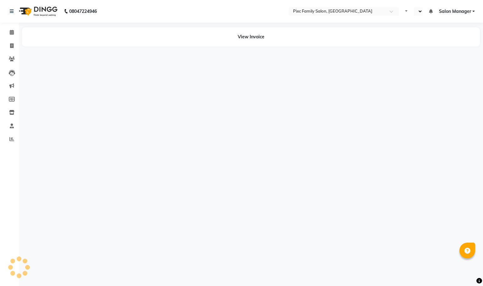
select select "en"
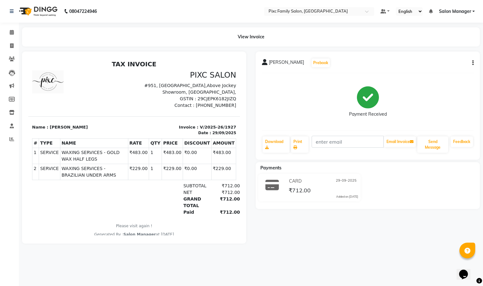
click at [472, 61] on button "button" at bounding box center [472, 63] width 4 height 7
click at [442, 66] on div "Edit Item Staff" at bounding box center [441, 67] width 43 height 8
select select "39023"
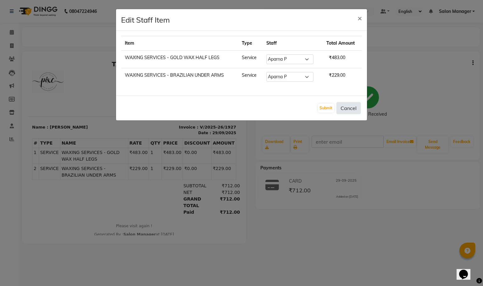
click at [347, 109] on button "Cancel" at bounding box center [349, 108] width 24 height 12
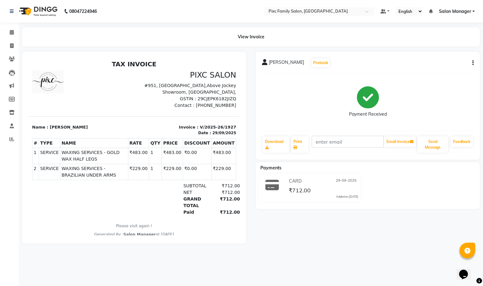
click at [474, 62] on button "button" at bounding box center [472, 63] width 4 height 7
click at [447, 64] on div "Edit Item Staff" at bounding box center [441, 67] width 43 height 8
select select "39023"
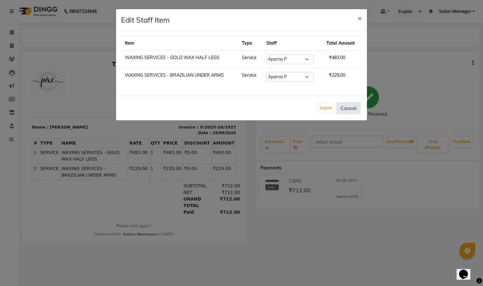
click at [354, 110] on button "Cancel" at bounding box center [349, 108] width 24 height 12
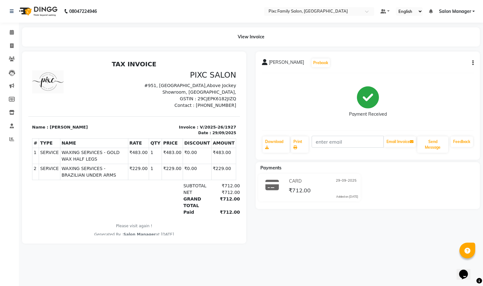
click at [472, 65] on button "button" at bounding box center [472, 63] width 4 height 7
click at [432, 68] on div "Edit Item Staff" at bounding box center [441, 67] width 43 height 8
select select "39023"
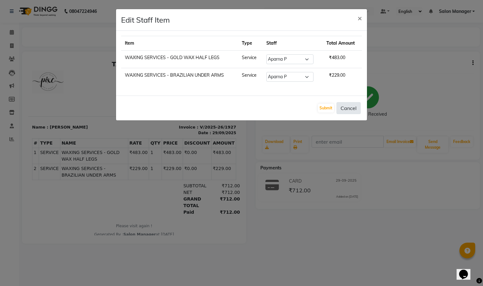
click at [347, 109] on button "Cancel" at bounding box center [349, 108] width 24 height 12
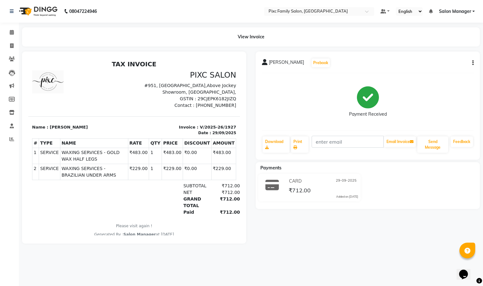
click at [282, 62] on span "Shwetha" at bounding box center [286, 63] width 35 height 9
click at [284, 75] on div "Shwetha Prebook Payment Received Download Print Email Invoice Send Message Feed…" at bounding box center [368, 106] width 224 height 108
click at [473, 63] on icon "button" at bounding box center [473, 63] width 1 height 0
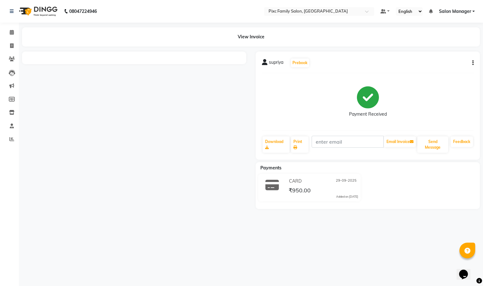
click at [473, 63] on icon "button" at bounding box center [473, 63] width 1 height 0
click at [434, 66] on div "Edit Item Staff" at bounding box center [441, 67] width 43 height 8
select select "16506"
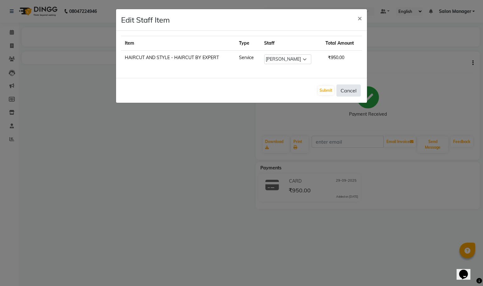
click at [352, 93] on button "Cancel" at bounding box center [349, 91] width 24 height 12
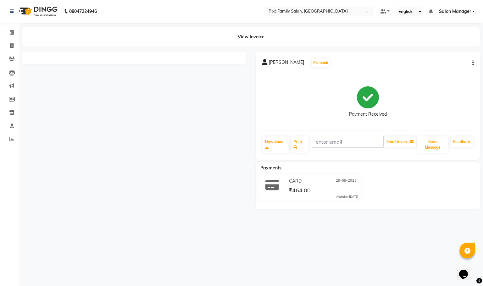
click at [472, 66] on div "Arsha Vardhana Prebook" at bounding box center [368, 63] width 212 height 10
click at [474, 61] on div "Arsha Vardhana Prebook Payment Received Download Print Email Invoice Send Messa…" at bounding box center [368, 106] width 224 height 108
click at [471, 62] on button "button" at bounding box center [472, 63] width 4 height 7
click at [451, 64] on div "Edit Item Staff" at bounding box center [441, 67] width 43 height 8
select select
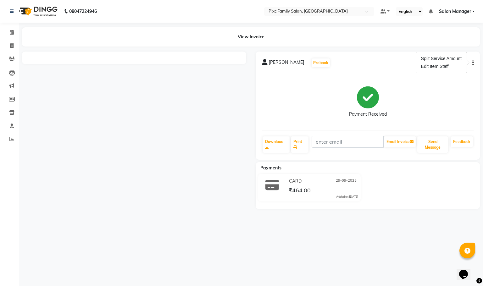
select select
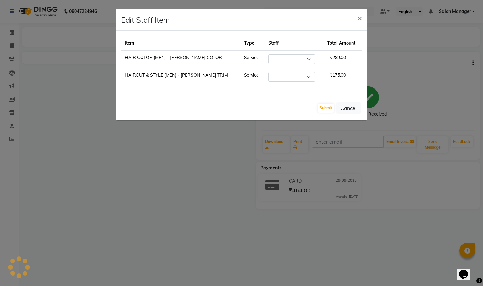
select select "16508"
click at [347, 110] on button "Cancel" at bounding box center [349, 108] width 24 height 12
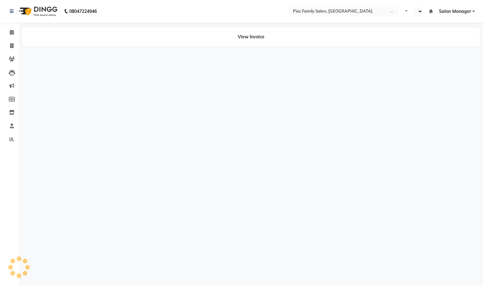
select select "en"
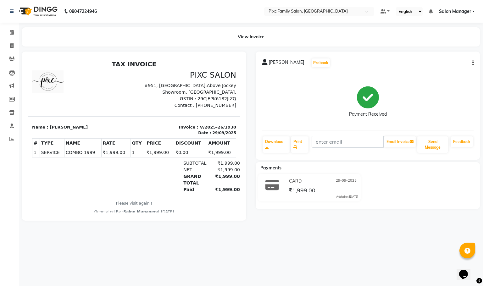
click at [473, 63] on icon "button" at bounding box center [473, 63] width 1 height 0
click at [457, 66] on div "Edit Item Staff" at bounding box center [441, 67] width 43 height 8
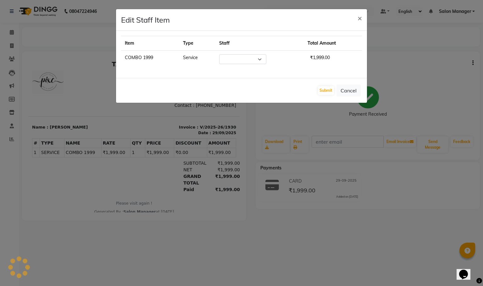
select select "52979"
click at [352, 92] on button "Cancel" at bounding box center [349, 91] width 24 height 12
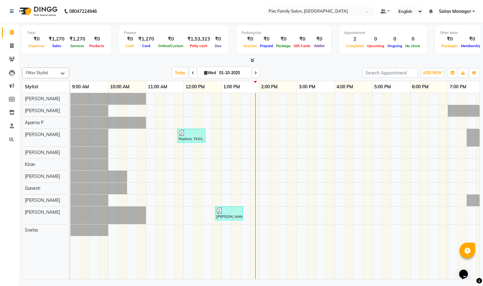
click at [147, 235] on div "Rashmi, TK01, 11:50 AM-12:35 PM, WAXING SERVICES - BRAZILIAN FULL FACE (₹890),T…" at bounding box center [296, 186] width 453 height 186
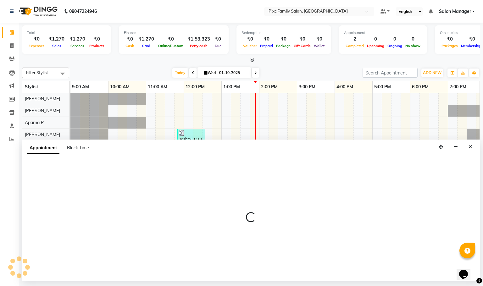
select select "91662"
select select "tentative"
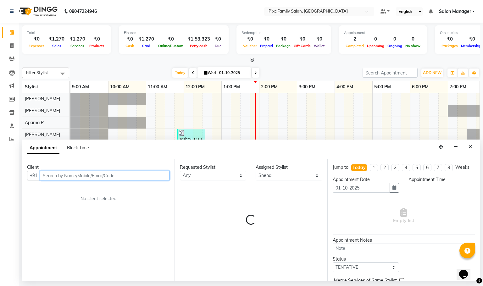
select select "660"
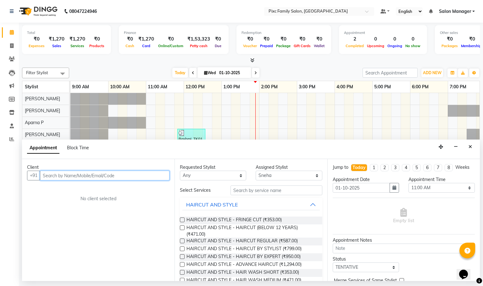
paste input "9741382681"
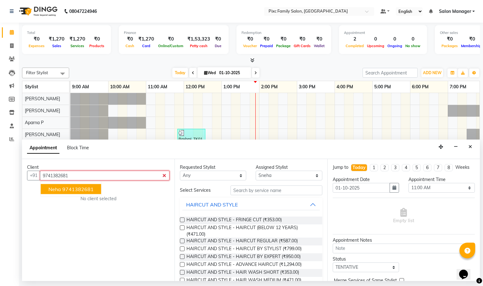
click at [83, 195] on ngb-typeahead-window "neha 9741382681" at bounding box center [71, 190] width 61 height 16
click at [83, 189] on ngb-highlight "9741382681" at bounding box center [77, 189] width 31 height 6
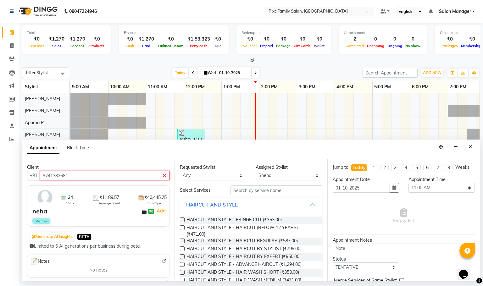
type input "9741382681"
click at [246, 191] on input "text" at bounding box center [277, 191] width 92 height 10
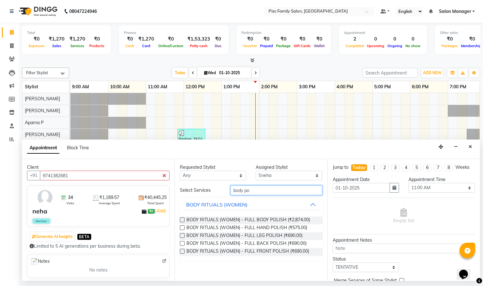
type input "body po"
click at [182, 221] on label at bounding box center [182, 220] width 5 height 5
click at [182, 221] on input "checkbox" at bounding box center [182, 221] width 4 height 4
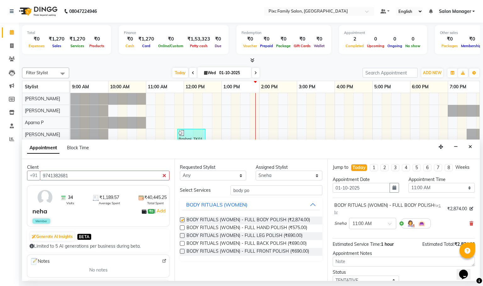
checkbox input "false"
click at [81, 177] on input "9741382681" at bounding box center [105, 176] width 130 height 10
click at [443, 193] on select "Select 10:00 AM 10:15 AM 10:30 AM 10:45 AM 11:00 AM 11:15 AM 11:30 AM 11:45 AM …" at bounding box center [442, 188] width 66 height 10
select select "690"
click at [409, 189] on select "Select 10:00 AM 10:15 AM 10:30 AM 10:45 AM 11:00 AM 11:15 AM 11:30 AM 11:45 AM …" at bounding box center [442, 188] width 66 height 10
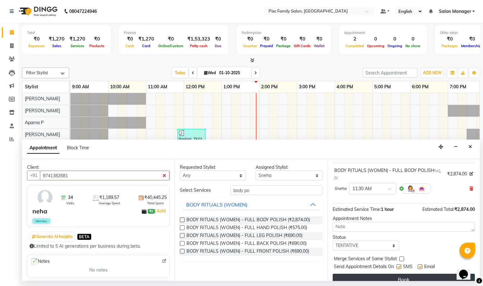
scroll to position [51, 0]
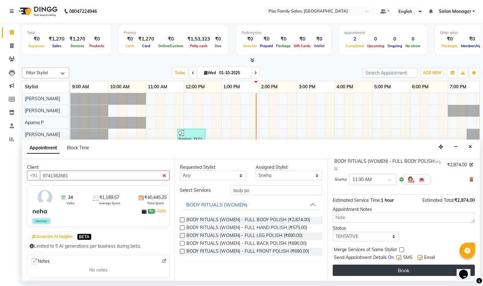
click at [397, 270] on button "Book" at bounding box center [404, 270] width 142 height 11
